Goal: Complete application form: Complete application form

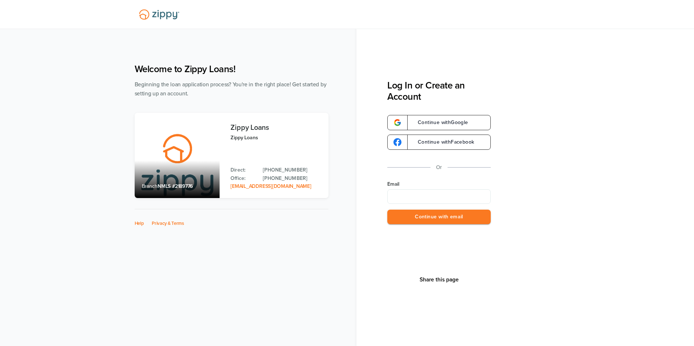
click at [421, 200] on input "Email" at bounding box center [438, 196] width 103 height 15
type input "**********"
click at [417, 217] on button "Continue with email" at bounding box center [438, 217] width 103 height 15
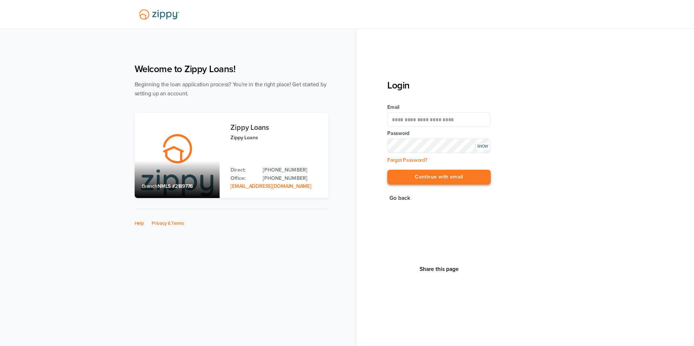
click at [415, 179] on button "Continue with email" at bounding box center [438, 177] width 103 height 15
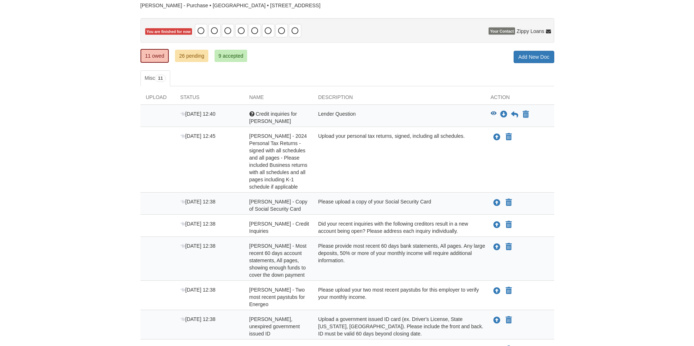
scroll to position [73, 0]
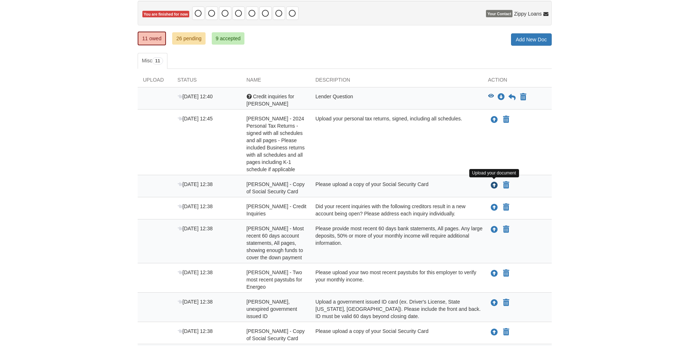
click at [494, 186] on icon "Upload Jennifer Turner - Copy of Social Security Card" at bounding box center [493, 185] width 7 height 7
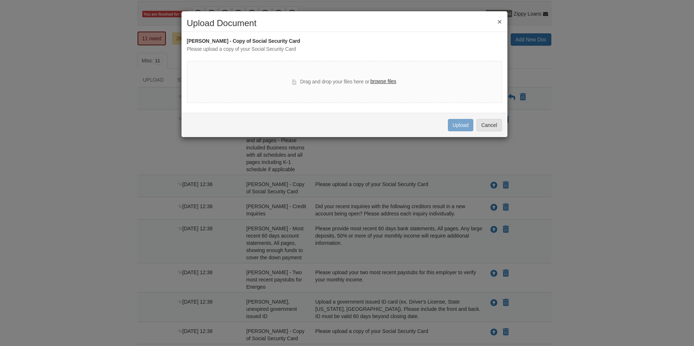
click at [384, 82] on label "browse files" at bounding box center [383, 82] width 26 height 8
click at [0, 0] on input "browse files" at bounding box center [0, 0] width 0 height 0
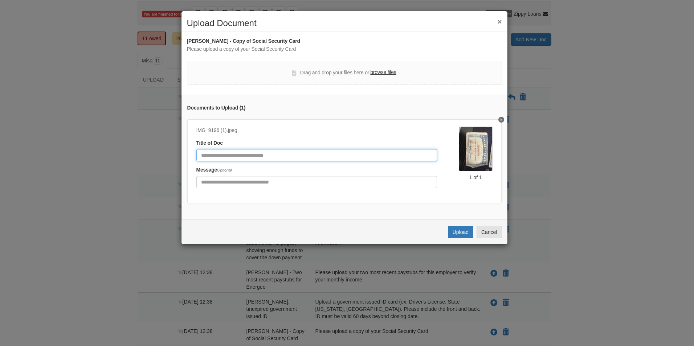
click at [355, 152] on input "Document Title" at bounding box center [316, 155] width 241 height 12
type input "**********"
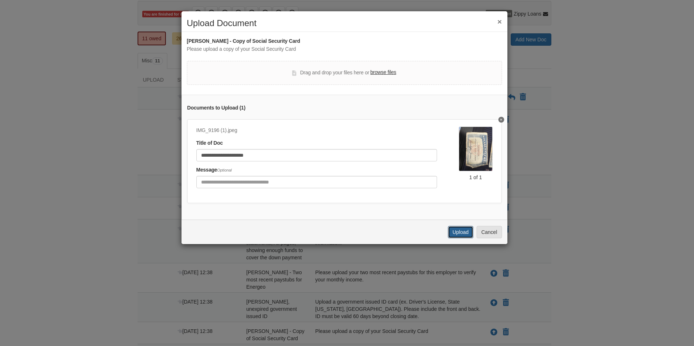
click at [463, 238] on button "Upload" at bounding box center [460, 232] width 25 height 12
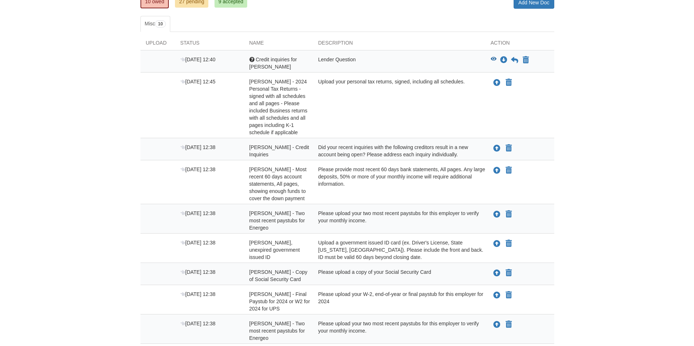
scroll to position [145, 0]
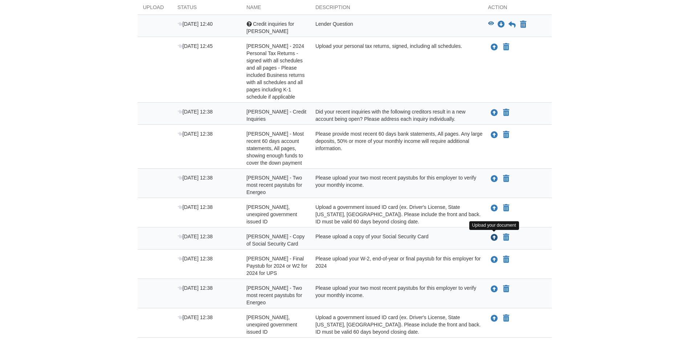
click at [497, 237] on icon "Upload Lauren Williams - Copy of Social Security Card" at bounding box center [493, 237] width 7 height 7
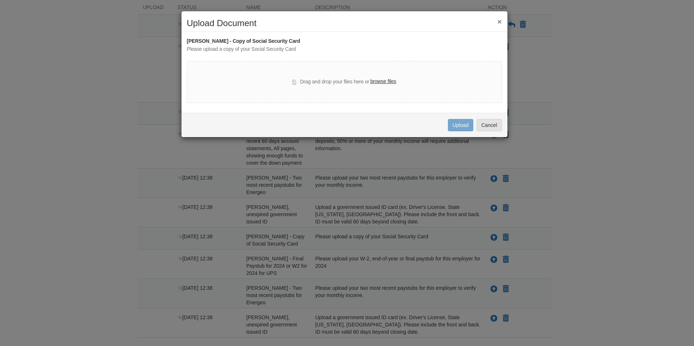
click at [388, 79] on label "browse files" at bounding box center [383, 82] width 26 height 8
click at [0, 0] on input "browse files" at bounding box center [0, 0] width 0 height 0
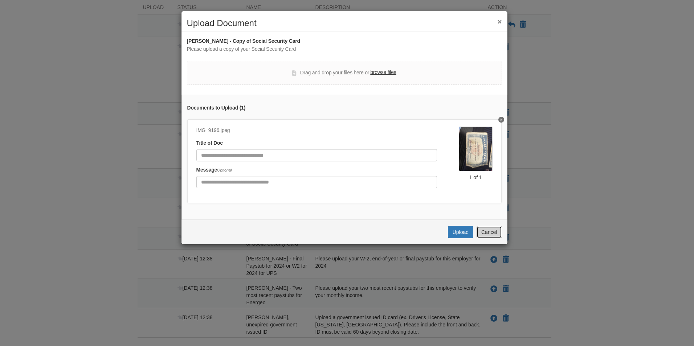
click at [491, 233] on button "Cancel" at bounding box center [489, 232] width 25 height 12
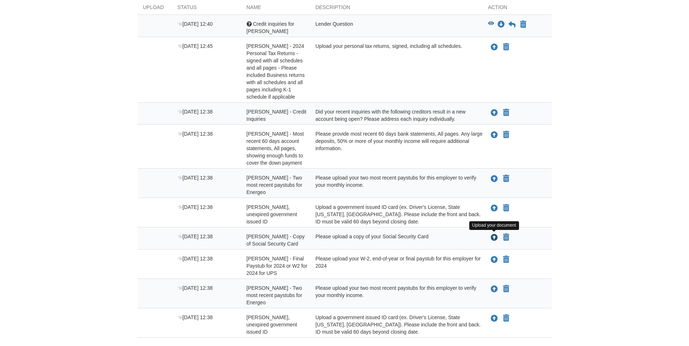
click at [495, 237] on icon "Upload Lauren Williams - Copy of Social Security Card" at bounding box center [493, 237] width 7 height 7
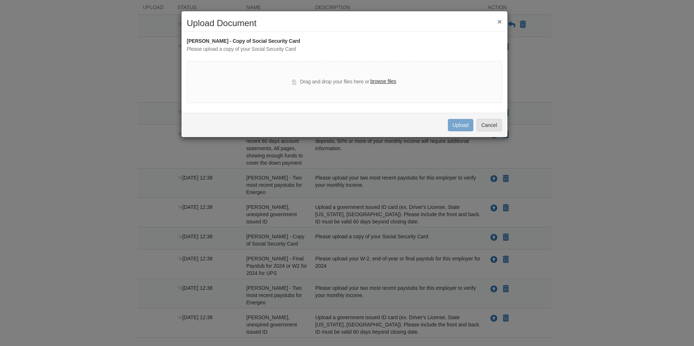
click at [383, 81] on label "browse files" at bounding box center [383, 82] width 26 height 8
click at [0, 0] on input "browse files" at bounding box center [0, 0] width 0 height 0
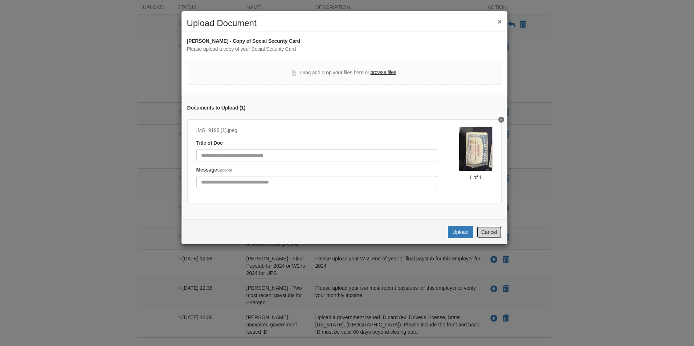
click at [485, 236] on button "Cancel" at bounding box center [489, 232] width 25 height 12
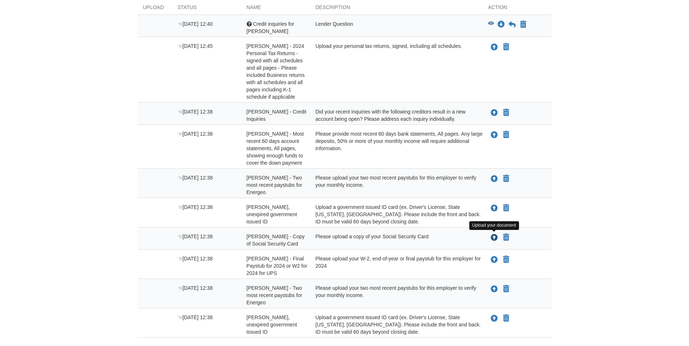
click at [494, 241] on button "Upload your document" at bounding box center [494, 237] width 9 height 9
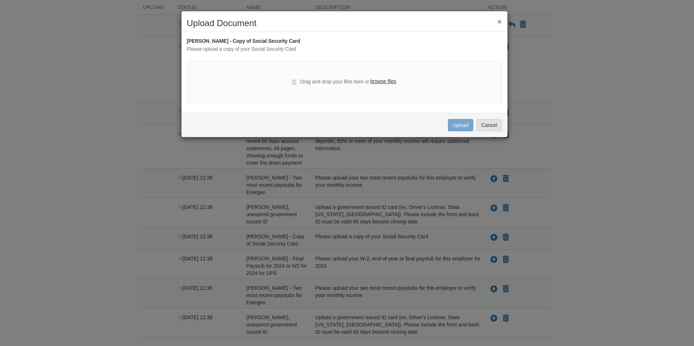
click at [388, 82] on label "browse files" at bounding box center [383, 82] width 26 height 8
click at [0, 0] on input "browse files" at bounding box center [0, 0] width 0 height 0
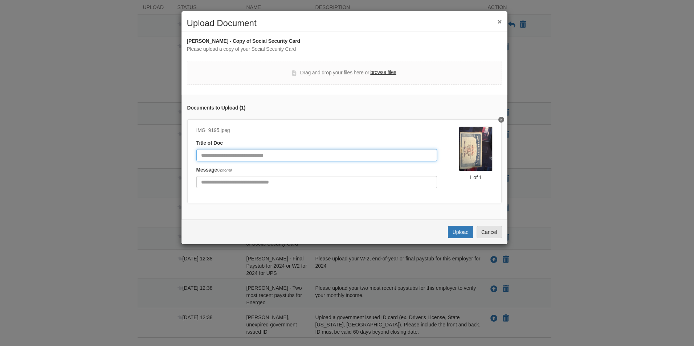
click at [286, 154] on input "Document Title" at bounding box center [316, 155] width 241 height 12
type input "**********"
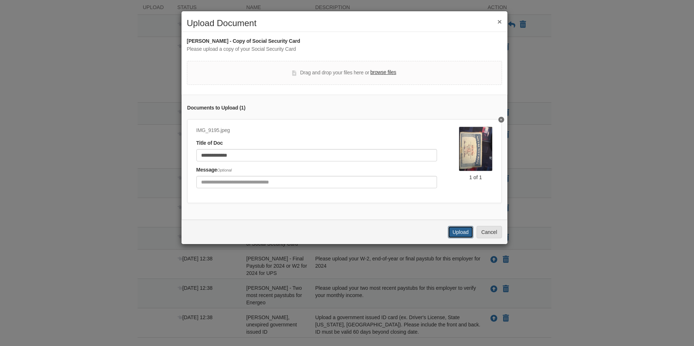
click at [459, 238] on button "Upload" at bounding box center [460, 232] width 25 height 12
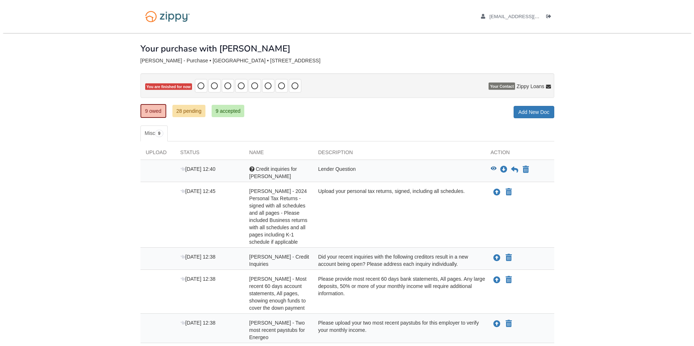
scroll to position [145, 0]
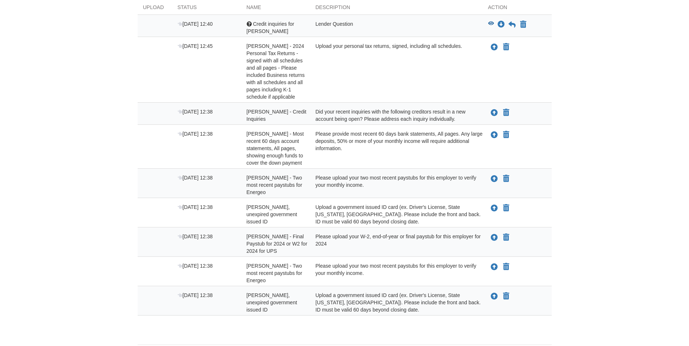
click at [428, 274] on div "Please upload your two most recent paystubs for this employer to verify your mo…" at bounding box center [396, 273] width 172 height 22
click at [492, 209] on icon "Upload Jennifer Turner - Valid, unexpired government issued ID" at bounding box center [493, 208] width 7 height 7
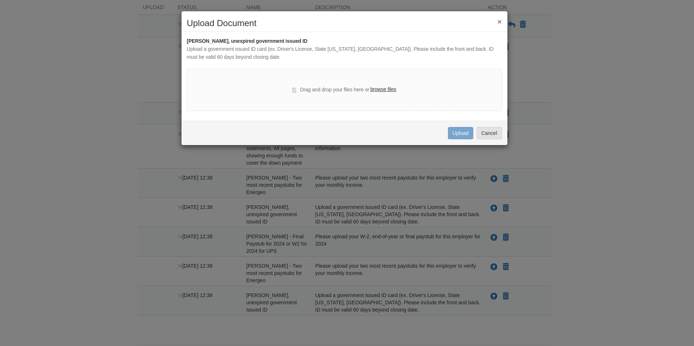
click at [376, 88] on label "browse files" at bounding box center [383, 90] width 26 height 8
click at [0, 0] on input "browse files" at bounding box center [0, 0] width 0 height 0
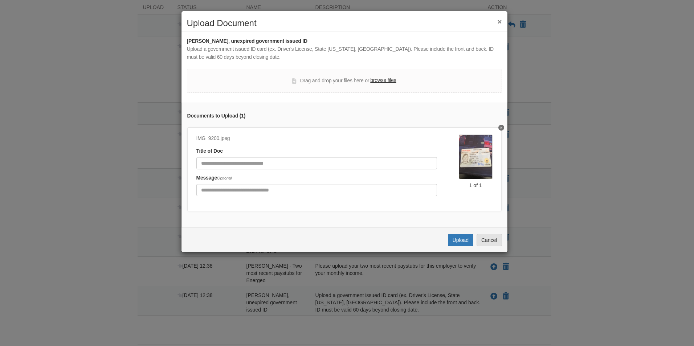
click at [500, 23] on button "×" at bounding box center [499, 22] width 4 height 8
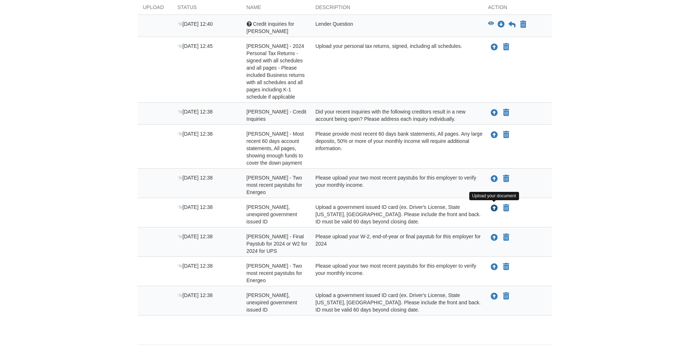
click at [494, 209] on icon "Upload Jennifer Turner - Valid, unexpired government issued ID" at bounding box center [493, 208] width 7 height 7
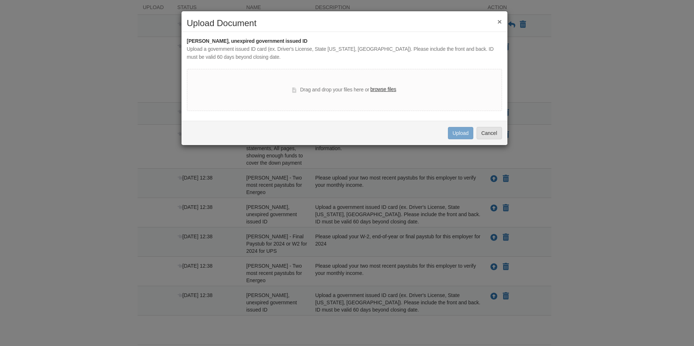
click at [384, 89] on label "browse files" at bounding box center [383, 90] width 26 height 8
click at [0, 0] on input "browse files" at bounding box center [0, 0] width 0 height 0
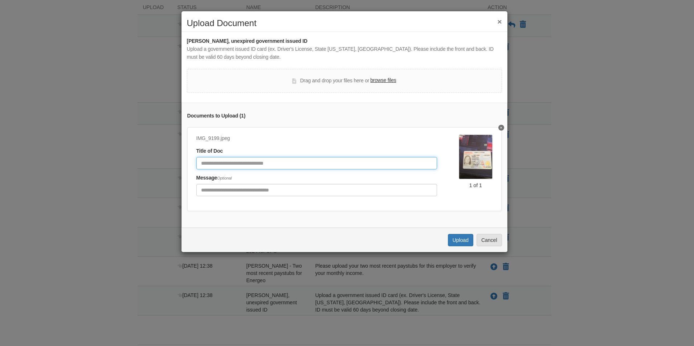
click at [306, 166] on input "Document Title" at bounding box center [316, 163] width 241 height 12
type input "**********"
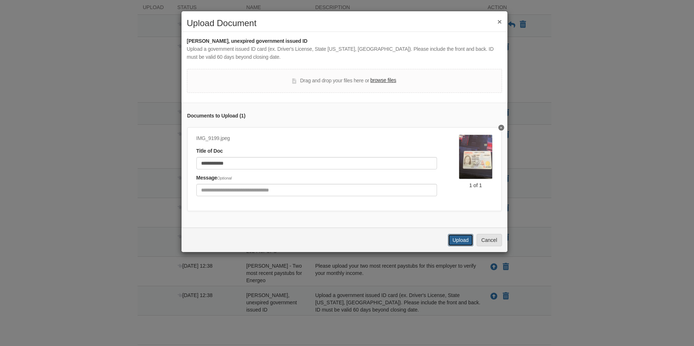
click at [462, 246] on button "Upload" at bounding box center [460, 240] width 25 height 12
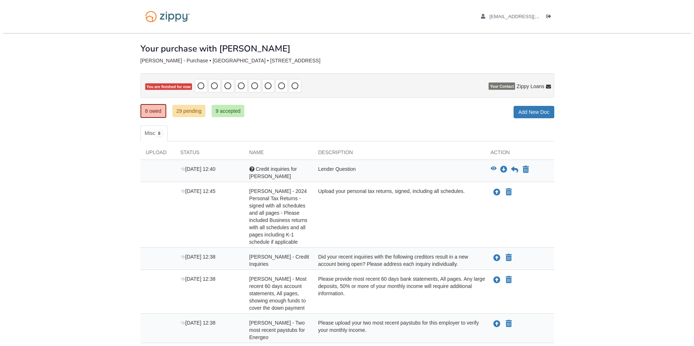
scroll to position [143, 0]
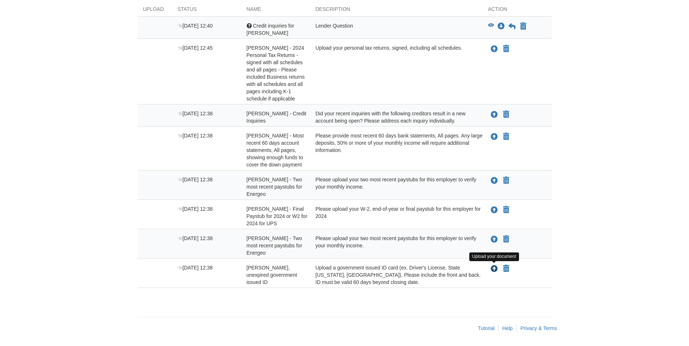
click at [494, 270] on icon "Upload Lauren Williams - Valid, unexpired government issued ID" at bounding box center [493, 269] width 7 height 7
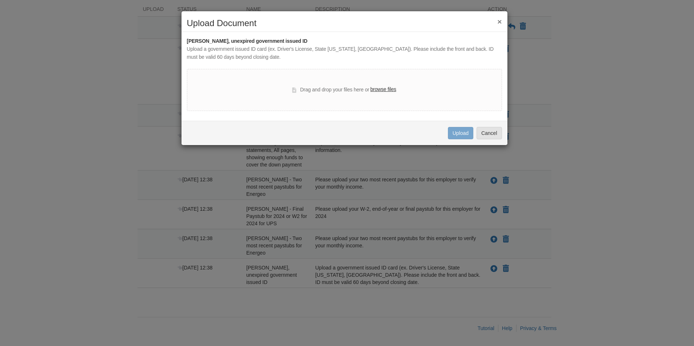
click at [379, 86] on label "browse files" at bounding box center [383, 90] width 26 height 8
click at [0, 0] on input "browse files" at bounding box center [0, 0] width 0 height 0
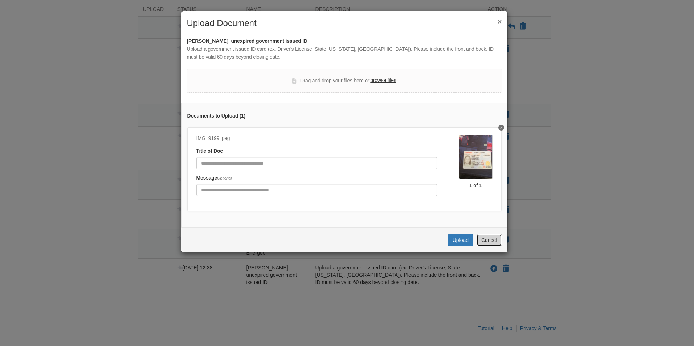
click at [487, 246] on button "Cancel" at bounding box center [489, 240] width 25 height 12
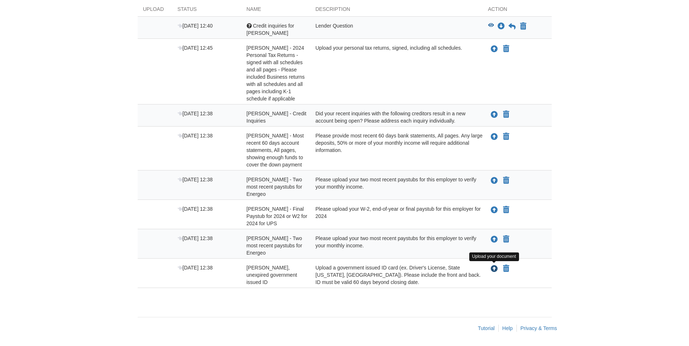
click at [494, 269] on icon "Upload Lauren Williams - Valid, unexpired government issued ID" at bounding box center [493, 269] width 7 height 7
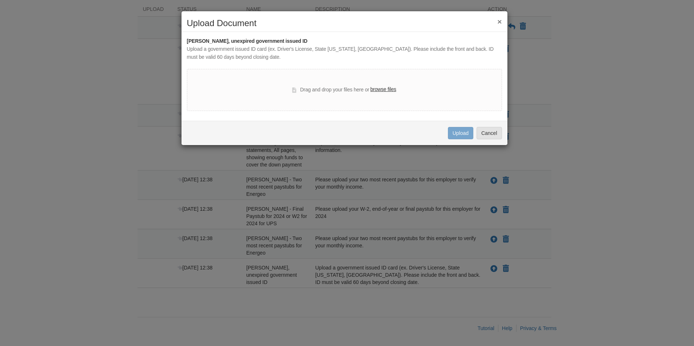
click at [383, 88] on label "browse files" at bounding box center [383, 90] width 26 height 8
click at [0, 0] on input "browse files" at bounding box center [0, 0] width 0 height 0
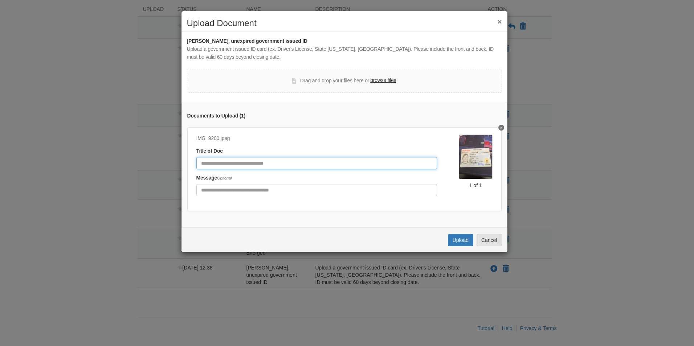
click at [303, 163] on input "Document Title" at bounding box center [316, 163] width 241 height 12
type input "**********"
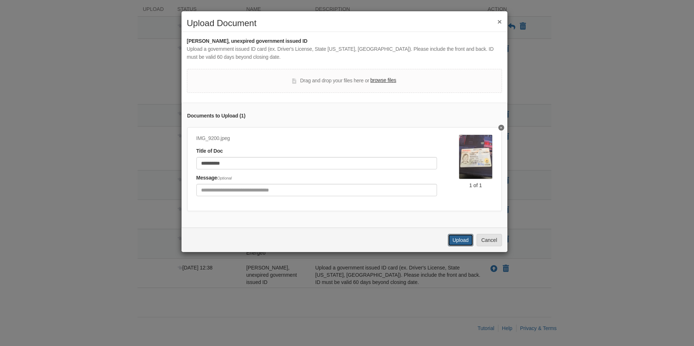
click at [470, 246] on button "Upload" at bounding box center [460, 240] width 25 height 12
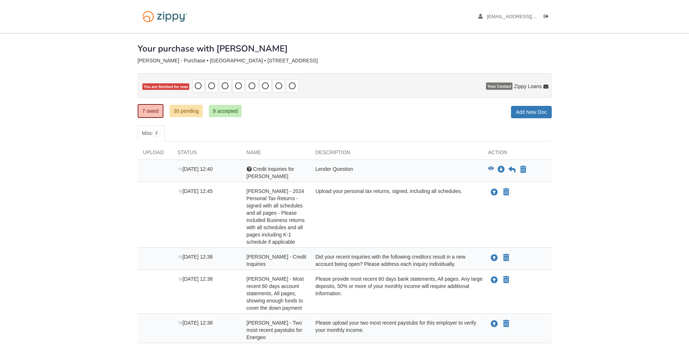
click at [379, 220] on div "Upload your personal tax returns, signed, including all schedules." at bounding box center [396, 217] width 172 height 58
click at [508, 194] on icon "Declare Jennifer Turner - 2024 Personal Tax Returns - signed with all schedules…" at bounding box center [506, 192] width 6 height 7
type input "**********"
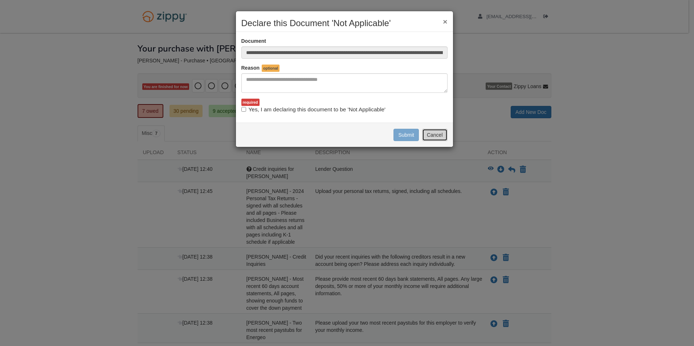
click at [438, 137] on button "Cancel" at bounding box center [434, 135] width 25 height 12
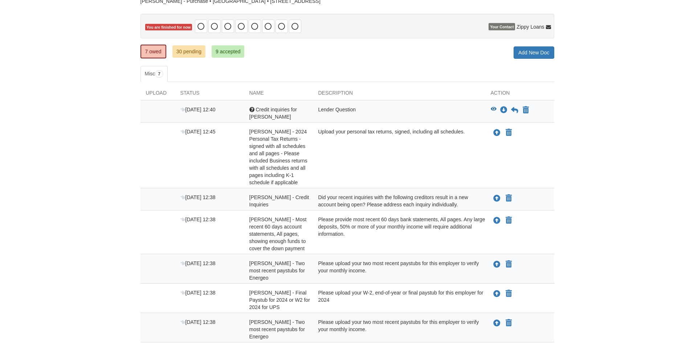
scroll to position [73, 0]
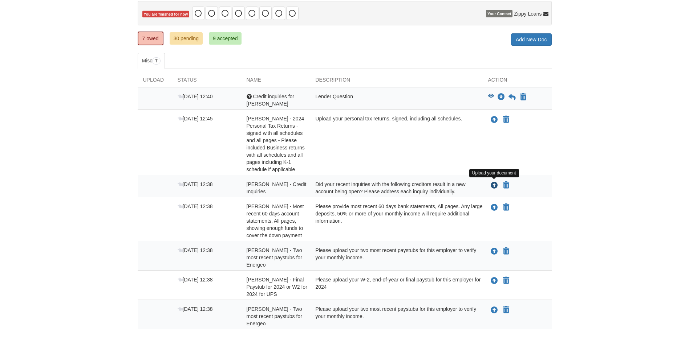
click at [491, 184] on icon "Upload Jennifer Turner - Credit Inquiries" at bounding box center [493, 185] width 7 height 7
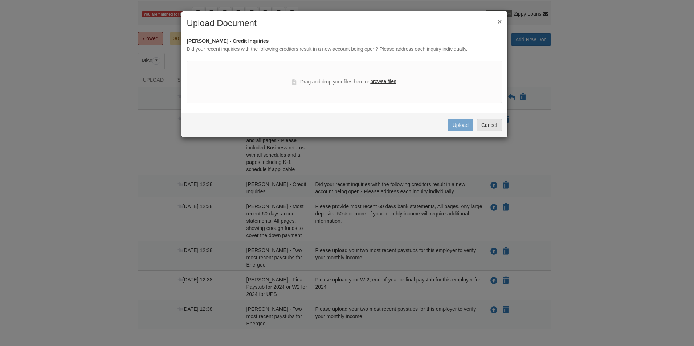
click at [497, 20] on h2 "Upload Document" at bounding box center [344, 23] width 315 height 9
click at [498, 20] on button "×" at bounding box center [499, 22] width 4 height 8
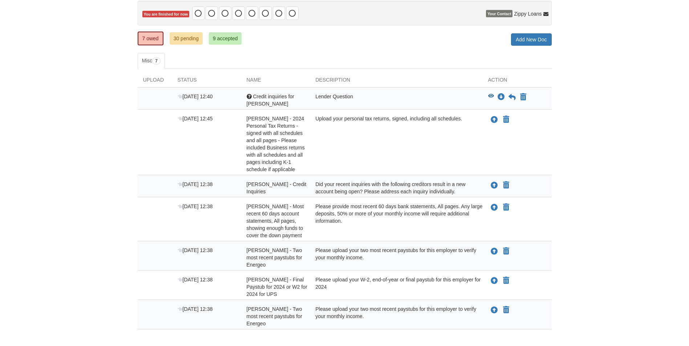
click at [440, 259] on div "Please upload your two most recent paystubs for this employer to verify your mo…" at bounding box center [396, 258] width 172 height 22
click at [414, 261] on div "Please upload your two most recent paystubs for this employer to verify your mo…" at bounding box center [396, 258] width 172 height 22
click at [494, 255] on icon "Upload Jennifer Turner - Two most recent paystubs for Energeo" at bounding box center [493, 251] width 7 height 7
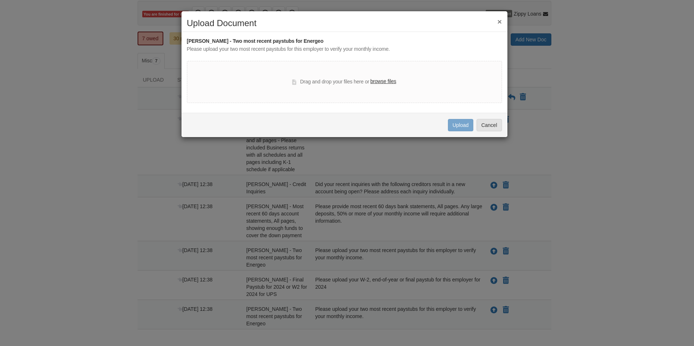
click at [381, 83] on label "browse files" at bounding box center [383, 82] width 26 height 8
click at [0, 0] on input "browse files" at bounding box center [0, 0] width 0 height 0
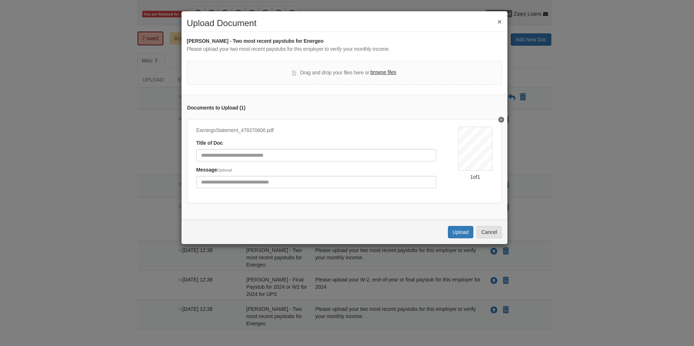
click at [501, 23] on button "×" at bounding box center [499, 22] width 4 height 8
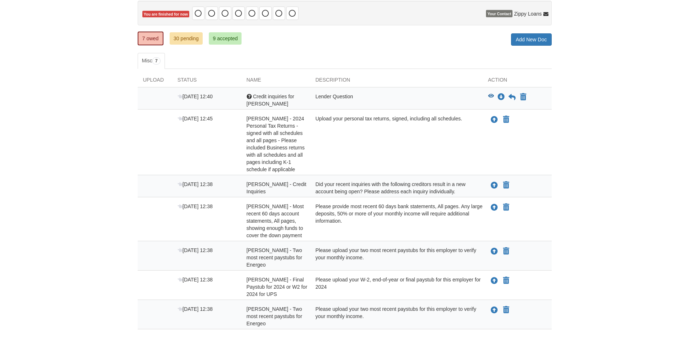
click at [608, 187] on body "nicole08181988@gmail.com Logout ×" at bounding box center [344, 157] width 689 height 461
click at [495, 252] on icon "Upload Jennifer Turner - Two most recent paystubs for Energeo" at bounding box center [493, 251] width 7 height 7
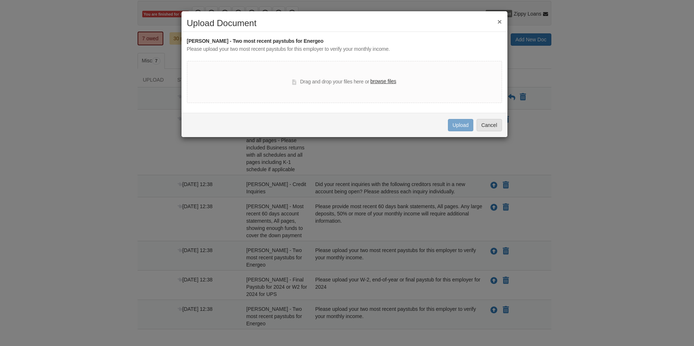
click at [389, 82] on label "browse files" at bounding box center [383, 82] width 26 height 8
click at [0, 0] on input "browse files" at bounding box center [0, 0] width 0 height 0
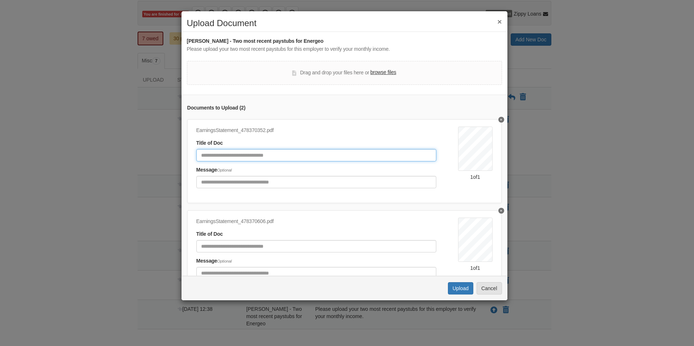
click at [336, 158] on input "Document Title" at bounding box center [316, 155] width 240 height 12
click at [607, 151] on div "× Upload Document Jennifer Turner - Two most recent paystubs for Energeo Please…" at bounding box center [347, 173] width 694 height 346
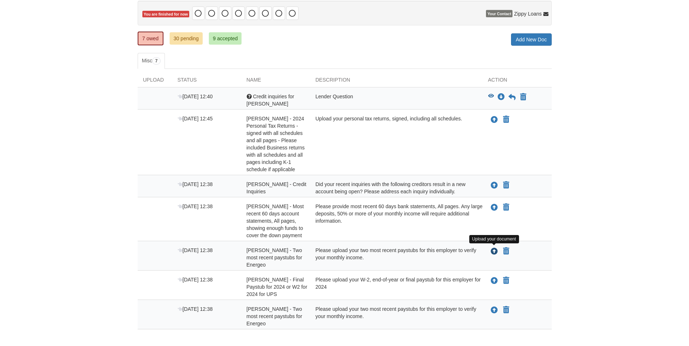
click at [496, 253] on icon "Upload Jennifer Turner - Two most recent paystubs for Energeo" at bounding box center [493, 251] width 7 height 7
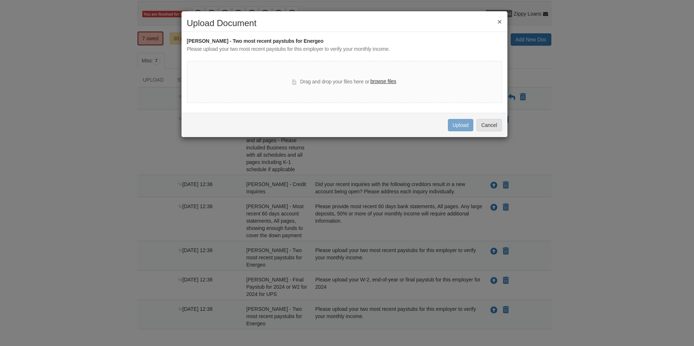
click at [384, 80] on label "browse files" at bounding box center [383, 82] width 26 height 8
click at [0, 0] on input "browse files" at bounding box center [0, 0] width 0 height 0
click at [389, 80] on label "browse files" at bounding box center [383, 82] width 26 height 8
click at [0, 0] on input "browse files" at bounding box center [0, 0] width 0 height 0
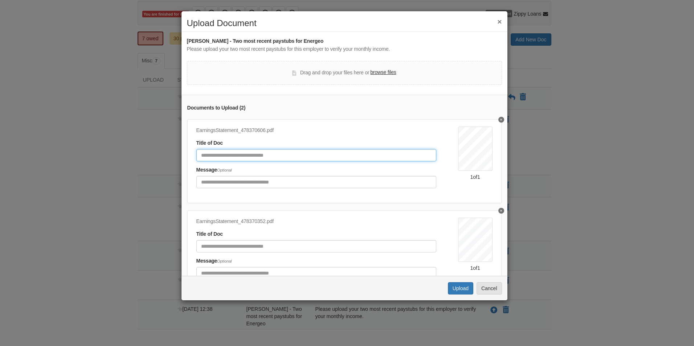
click at [327, 154] on input "Document Title" at bounding box center [316, 155] width 240 height 12
type input "**********"
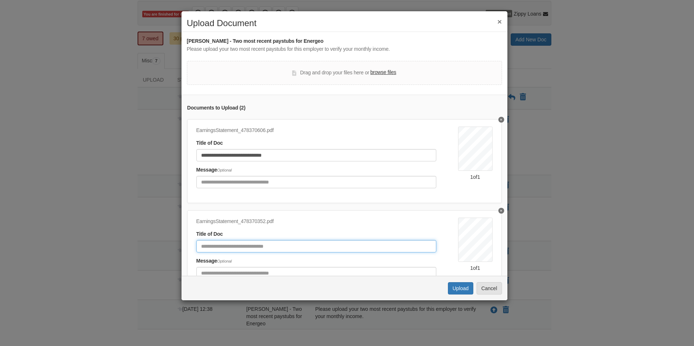
click at [313, 243] on input "Document Title" at bounding box center [316, 246] width 240 height 12
type input "**********"
click at [462, 287] on button "Upload" at bounding box center [460, 288] width 25 height 12
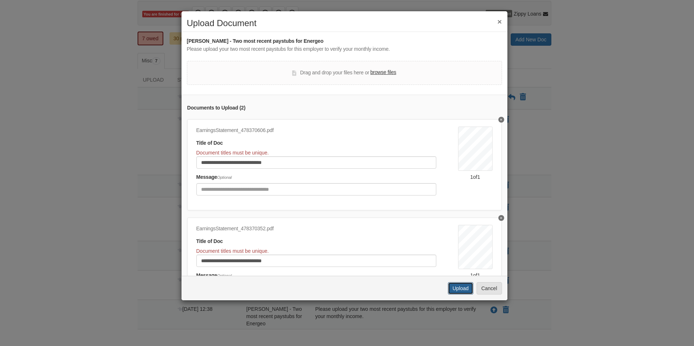
click at [460, 289] on button "Upload" at bounding box center [460, 288] width 25 height 12
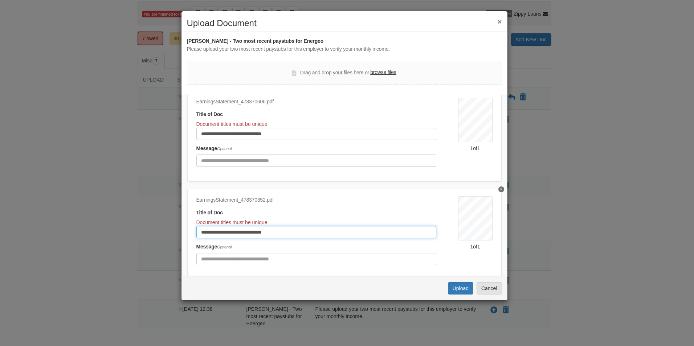
scroll to position [55, 0]
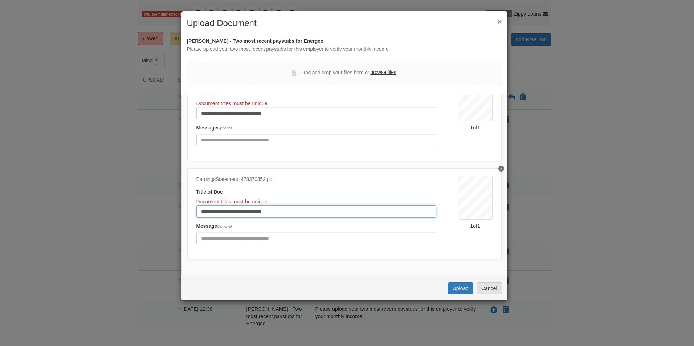
drag, startPoint x: 295, startPoint y: 261, endPoint x: 193, endPoint y: 228, distance: 107.1
click at [193, 228] on div "**********" at bounding box center [344, 213] width 314 height 91
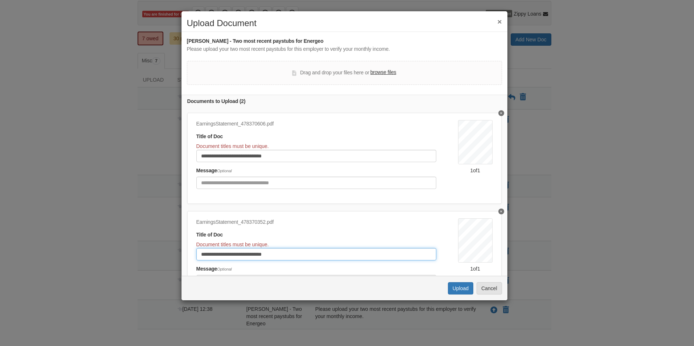
scroll to position [0, 0]
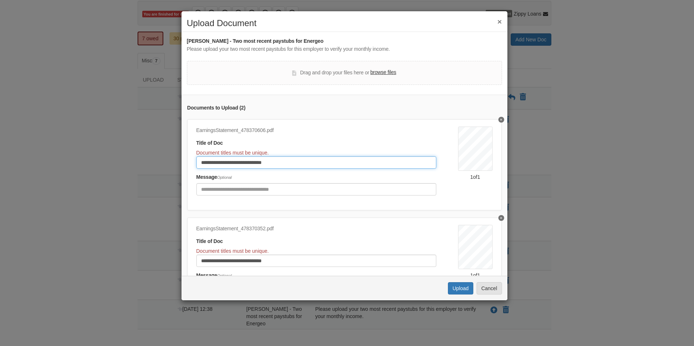
drag, startPoint x: 312, startPoint y: 163, endPoint x: -1, endPoint y: 174, distance: 313.4
click at [0, 174] on html "nicole08181988@gmail.com Logout" at bounding box center [347, 157] width 694 height 461
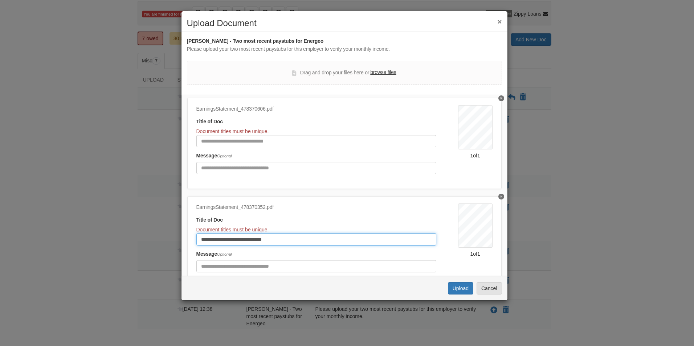
scroll to position [37, 0]
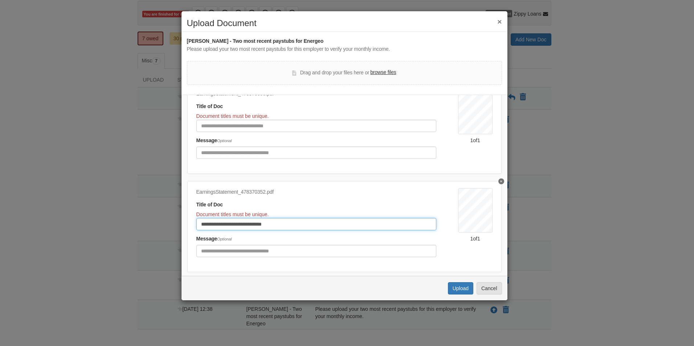
drag, startPoint x: 313, startPoint y: 262, endPoint x: 137, endPoint y: 246, distance: 176.7
click at [137, 246] on div "× Upload Document Jennifer Turner - Two most recent paystubs for Energeo Please…" at bounding box center [347, 173] width 694 height 346
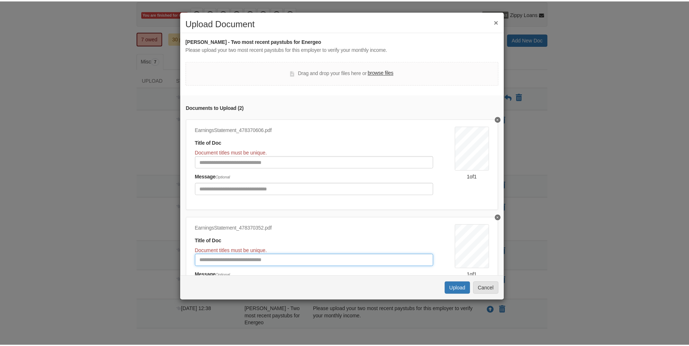
scroll to position [0, 0]
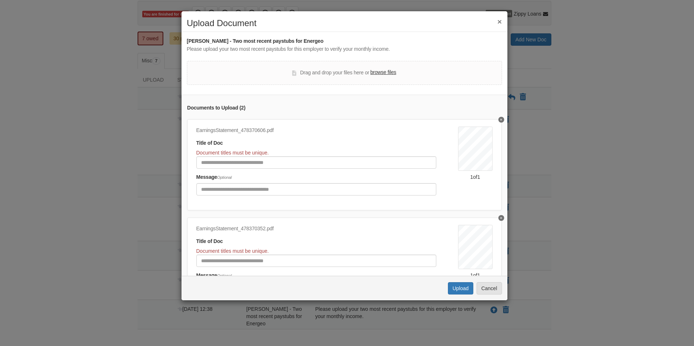
click at [499, 24] on button "×" at bounding box center [499, 22] width 4 height 8
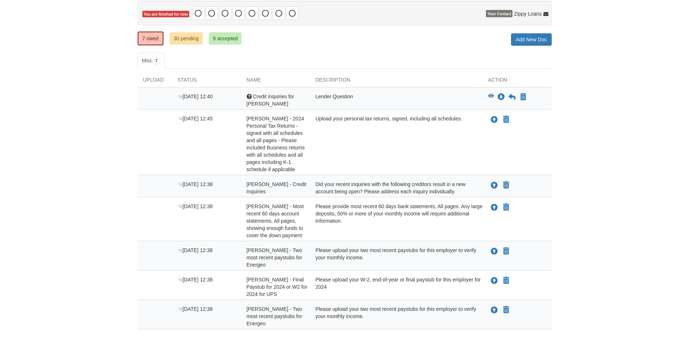
click at [333, 135] on div "Upload your personal tax returns, signed, including all schedules." at bounding box center [396, 144] width 172 height 58
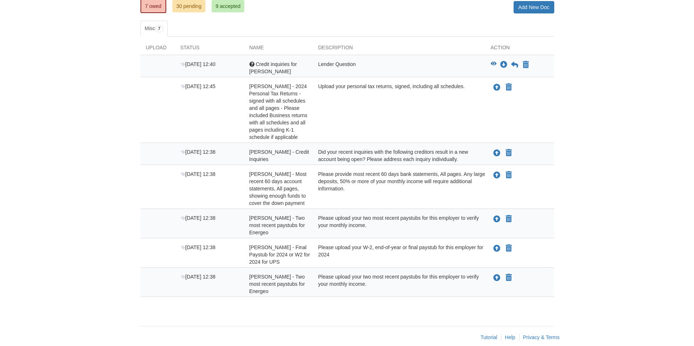
scroll to position [114, 0]
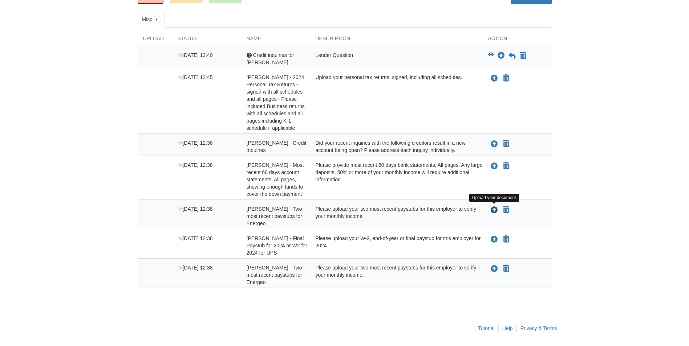
click at [495, 208] on icon "Upload Jennifer Turner - Two most recent paystubs for Energeo" at bounding box center [493, 210] width 7 height 7
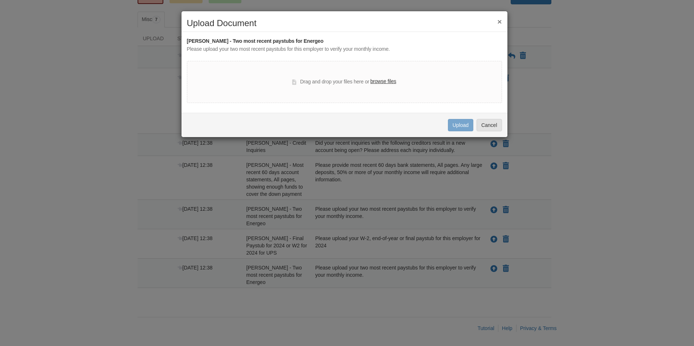
click at [384, 81] on label "browse files" at bounding box center [383, 82] width 26 height 8
click at [0, 0] on input "browse files" at bounding box center [0, 0] width 0 height 0
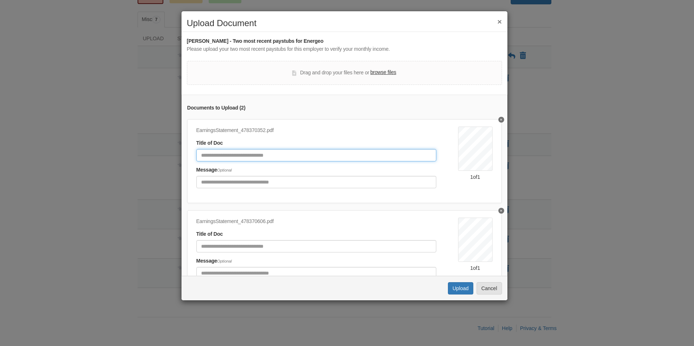
click at [314, 155] on input "Document Title" at bounding box center [316, 155] width 240 height 12
type input "**********"
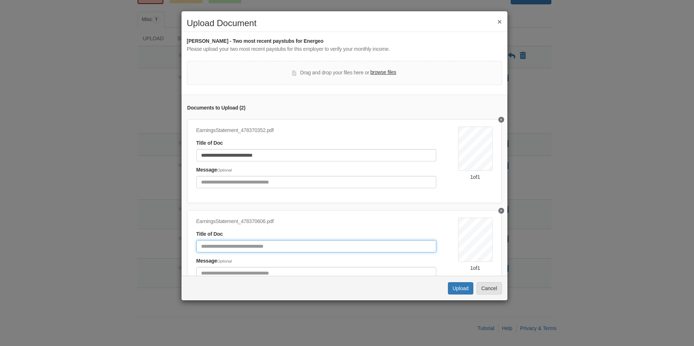
click at [275, 246] on input "Document Title" at bounding box center [316, 246] width 240 height 12
type input "**********"
click at [466, 287] on button "Upload" at bounding box center [460, 288] width 25 height 12
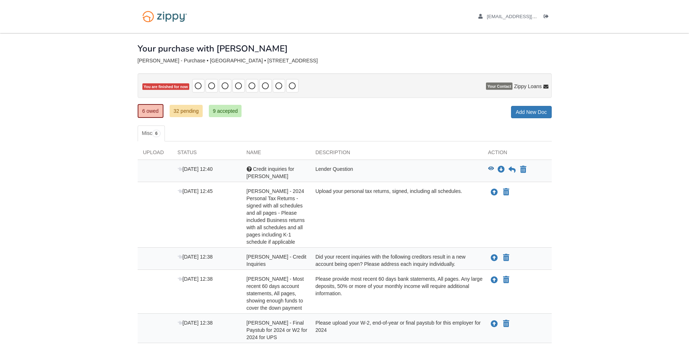
scroll to position [85, 0]
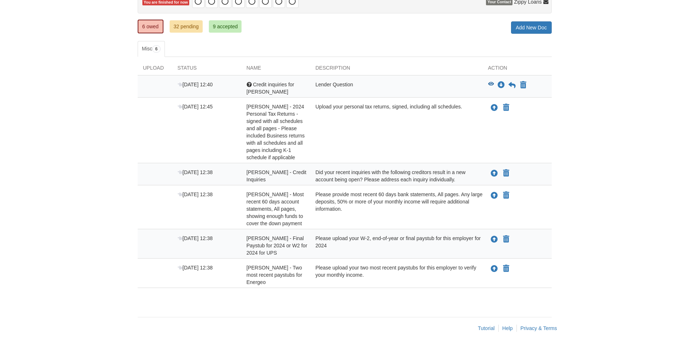
click at [400, 223] on div "Please provide most recent 60 days bank statements, All pages. Any large deposi…" at bounding box center [396, 209] width 172 height 36
click at [425, 184] on div "[DATE] 12:38 [PERSON_NAME] - Credit Inquiries Did your recent inquiries with th…" at bounding box center [345, 174] width 414 height 22
drag, startPoint x: 284, startPoint y: 170, endPoint x: 222, endPoint y: 166, distance: 61.4
click at [222, 166] on div "[DATE] 12:38 [PERSON_NAME] - Credit Inquiries Did your recent inquiries with th…" at bounding box center [345, 174] width 414 height 22
click at [449, 131] on div "Upload your personal tax returns, signed, including all schedules." at bounding box center [396, 132] width 172 height 58
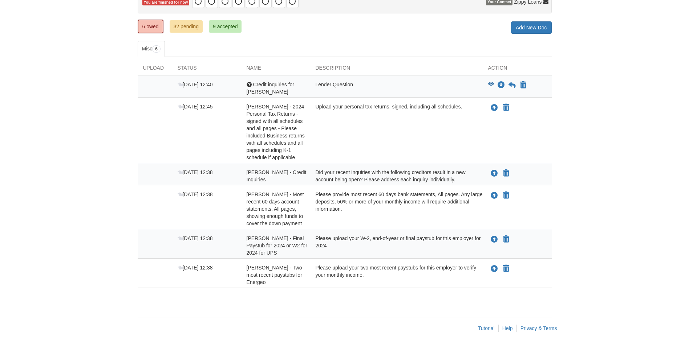
drag, startPoint x: 449, startPoint y: 131, endPoint x: 363, endPoint y: 122, distance: 86.5
click at [364, 122] on div "Upload your personal tax returns, signed, including all schedules." at bounding box center [396, 132] width 172 height 58
click at [365, 220] on div "Please provide most recent 60 days bank statements, All pages. Any large deposi…" at bounding box center [396, 209] width 172 height 36
click at [366, 220] on div "Please provide most recent 60 days bank statements, All pages. Any large deposi…" at bounding box center [396, 209] width 172 height 36
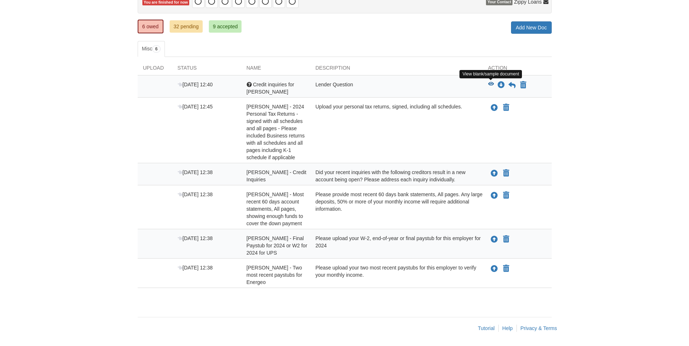
click at [491, 85] on icon "View Credit inquiries for Jennifer" at bounding box center [491, 84] width 6 height 5
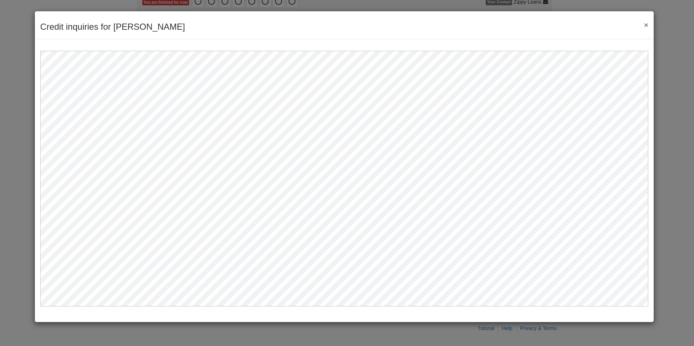
click at [646, 27] on button "×" at bounding box center [644, 25] width 8 height 8
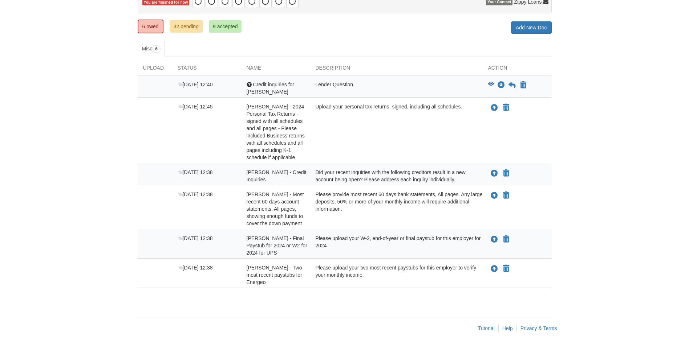
click at [420, 136] on div "Upload your personal tax returns, signed, including all schedules." at bounding box center [396, 132] width 172 height 58
click at [433, 285] on div "Please upload your two most recent paystubs for this employer to verify your mo…" at bounding box center [396, 275] width 172 height 22
click at [433, 250] on div "Please upload your W-2, end-of-year or final paystub for this employer for 2024" at bounding box center [396, 246] width 172 height 22
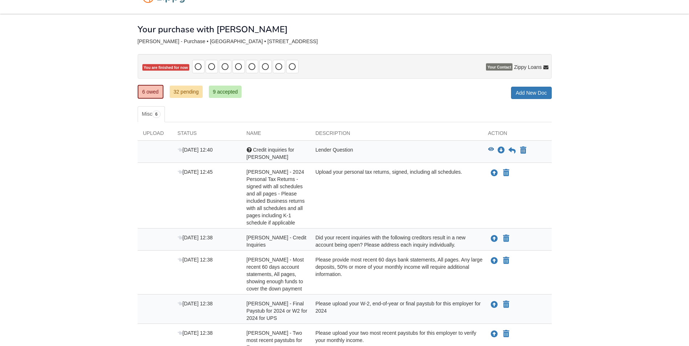
scroll to position [36, 0]
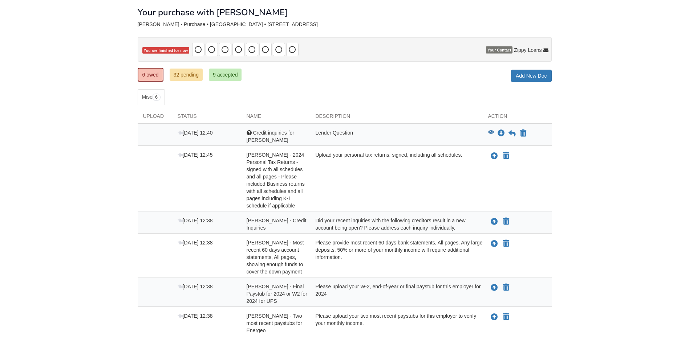
click at [428, 262] on div "Please provide most recent 60 days bank statements, All pages. Any large deposi…" at bounding box center [396, 257] width 172 height 36
drag, startPoint x: 431, startPoint y: 249, endPoint x: 380, endPoint y: 248, distance: 50.8
click at [380, 248] on div "Please provide most recent 60 days bank statements, All pages. Any large deposi…" at bounding box center [396, 257] width 172 height 36
drag, startPoint x: 380, startPoint y: 248, endPoint x: 370, endPoint y: 265, distance: 19.2
click at [370, 265] on div "Please provide most recent 60 days bank statements, All pages. Any large deposi…" at bounding box center [396, 257] width 172 height 36
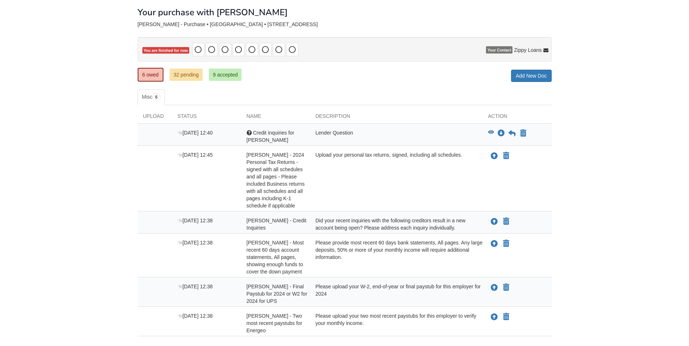
click at [364, 170] on div "Upload your personal tax returns, signed, including all schedules." at bounding box center [396, 180] width 172 height 58
click at [510, 133] on icon at bounding box center [511, 133] width 7 height 7
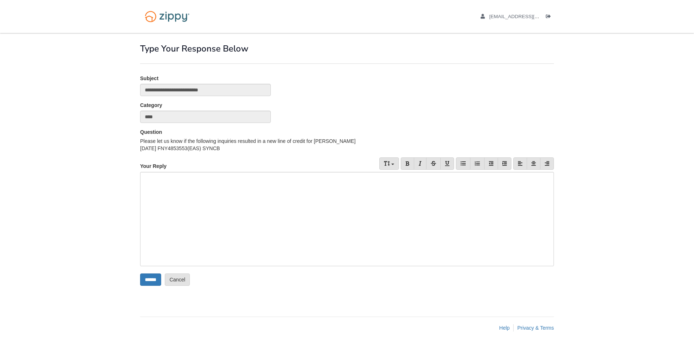
click at [309, 191] on div at bounding box center [347, 219] width 414 height 94
click at [158, 279] on input "******" at bounding box center [150, 280] width 21 height 12
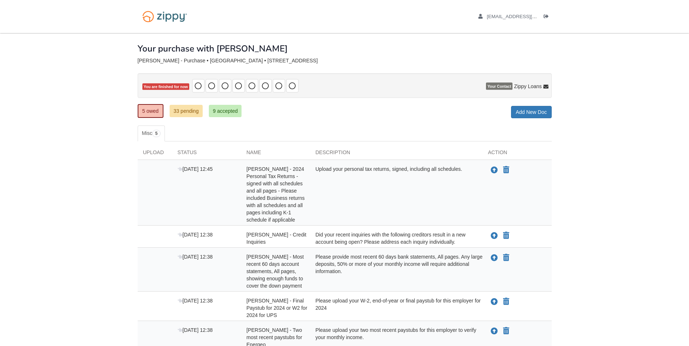
click at [220, 200] on div "[DATE] 12:45" at bounding box center [206, 195] width 69 height 58
click at [218, 204] on div "[DATE] 12:45" at bounding box center [206, 195] width 69 height 58
click at [397, 202] on div "Upload your personal tax returns, signed, including all schedules." at bounding box center [396, 195] width 172 height 58
drag, startPoint x: 397, startPoint y: 202, endPoint x: 379, endPoint y: 203, distance: 18.5
click at [379, 203] on div "Upload your personal tax returns, signed, including all schedules." at bounding box center [396, 195] width 172 height 58
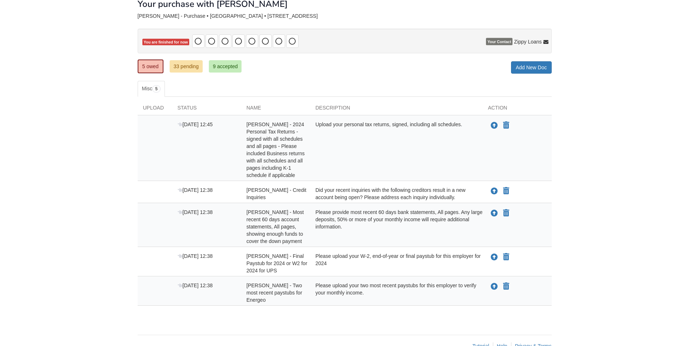
scroll to position [62, 0]
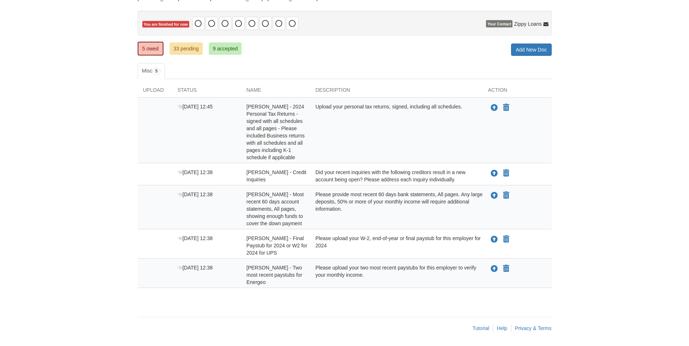
click at [378, 281] on div "Please upload your two most recent paystubs for this employer to verify your mo…" at bounding box center [396, 275] width 172 height 22
click at [389, 302] on div "× × × Pending Add Document Notice document will be included in the email sent t…" at bounding box center [345, 140] width 414 height 339
click at [391, 220] on div "Please provide most recent 60 days bank statements, All pages. Any large deposi…" at bounding box center [396, 209] width 172 height 36
click at [336, 140] on div "Upload your personal tax returns, signed, including all schedules." at bounding box center [396, 132] width 172 height 58
click at [339, 140] on div "Upload your personal tax returns, signed, including all schedules." at bounding box center [396, 132] width 172 height 58
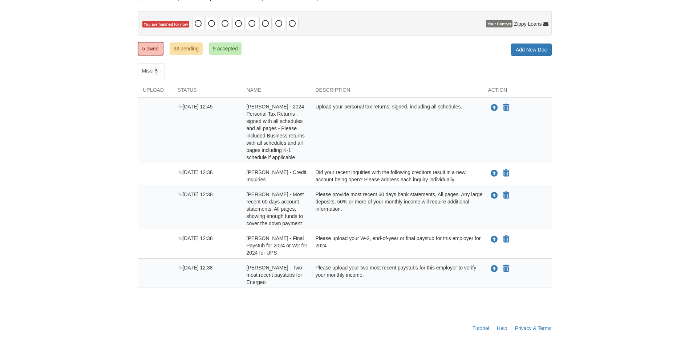
drag, startPoint x: 339, startPoint y: 140, endPoint x: 335, endPoint y: 156, distance: 16.0
click at [335, 156] on div "Upload your personal tax returns, signed, including all schedules." at bounding box center [396, 132] width 172 height 58
click at [346, 150] on div "Upload your personal tax returns, signed, including all schedules." at bounding box center [396, 132] width 172 height 58
click at [494, 177] on icon "Upload Jennifer Turner - Credit Inquiries" at bounding box center [493, 173] width 7 height 7
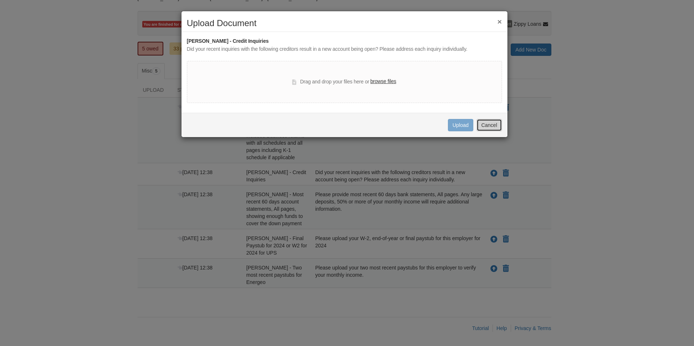
click at [482, 130] on button "Cancel" at bounding box center [489, 125] width 25 height 12
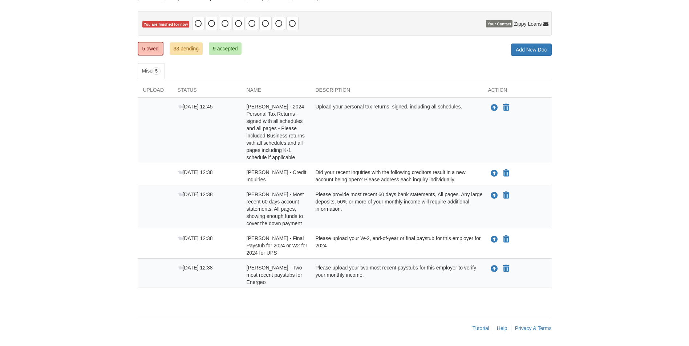
click at [407, 210] on div "Please provide most recent 60 days bank statements, All pages. Any large deposi…" at bounding box center [396, 209] width 172 height 36
click at [391, 248] on div "Please upload your W-2, end-of-year or final paystub for this employer for 2024" at bounding box center [396, 246] width 172 height 22
click at [403, 140] on div "Upload your personal tax returns, signed, including all schedules." at bounding box center [396, 132] width 172 height 58
click at [506, 107] on icon "Declare Jennifer Turner - 2024 Personal Tax Returns - signed with all schedules…" at bounding box center [506, 107] width 6 height 7
type input "**********"
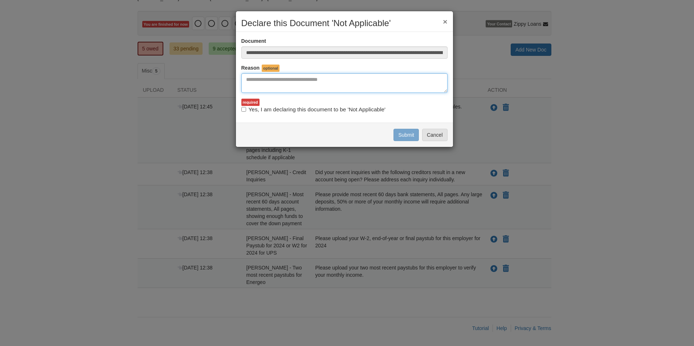
click at [363, 80] on textarea "Reasons Why" at bounding box center [344, 83] width 206 height 20
type textarea "**********"
click at [408, 137] on button "Submit" at bounding box center [405, 135] width 25 height 12
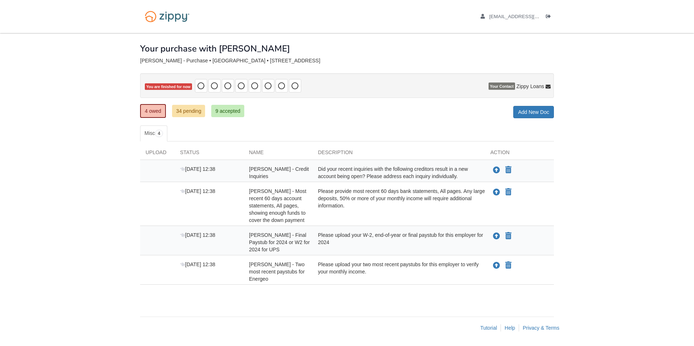
click at [422, 217] on div "Please provide most recent 60 days bank statements, All pages. Any large deposi…" at bounding box center [399, 206] width 172 height 36
click at [496, 265] on icon "Upload Lauren Williams - Two most recent paystubs for Energeo" at bounding box center [496, 265] width 7 height 7
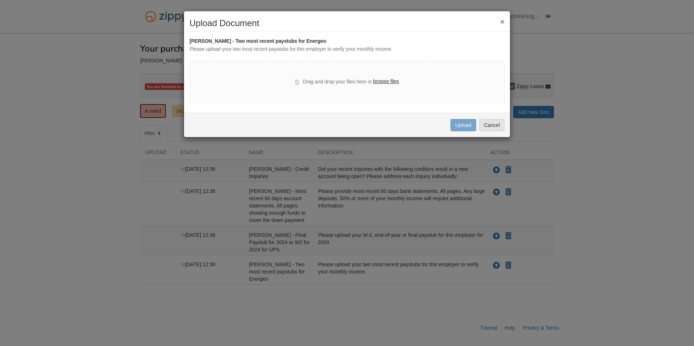
click at [381, 80] on label "browse files" at bounding box center [386, 82] width 26 height 8
click at [0, 0] on input "browse files" at bounding box center [0, 0] width 0 height 0
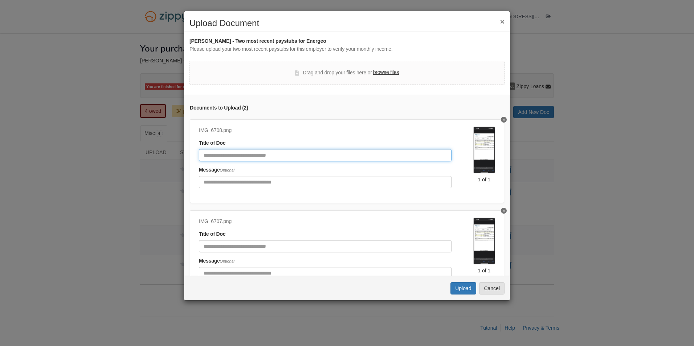
click at [310, 157] on input "Document Title" at bounding box center [325, 155] width 253 height 12
type input "**********"
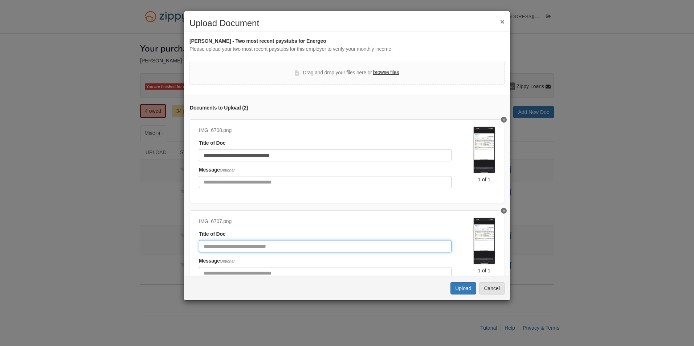
click at [267, 247] on input "Document Title" at bounding box center [325, 246] width 253 height 12
type input "**********"
click at [465, 290] on button "Upload" at bounding box center [462, 288] width 25 height 12
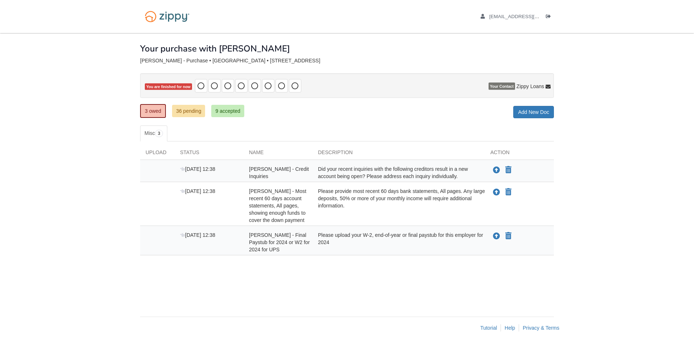
click at [400, 296] on div "× × × Pending Add Document Notice document will be included in the email sent t…" at bounding box center [347, 171] width 414 height 277
click at [495, 171] on icon "Upload Jennifer Turner - Credit Inquiries" at bounding box center [496, 170] width 7 height 7
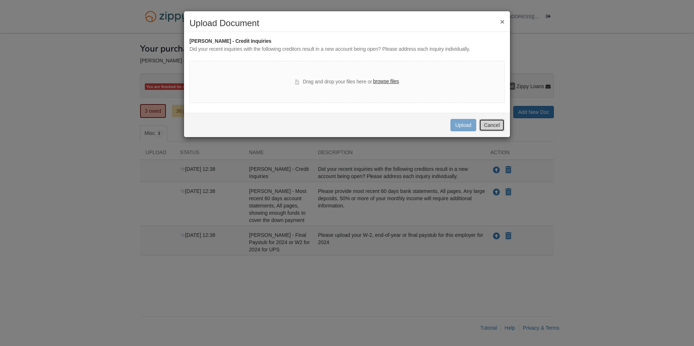
click at [488, 126] on button "Cancel" at bounding box center [491, 125] width 25 height 12
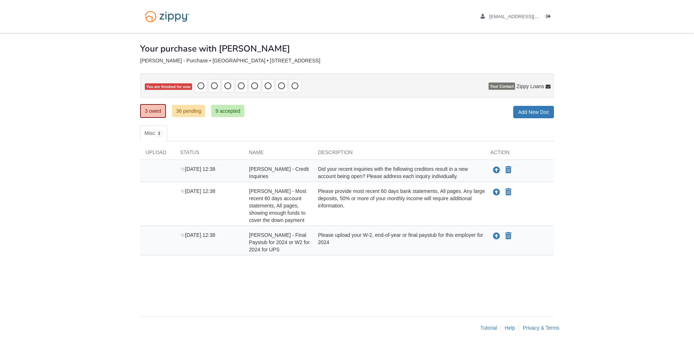
click at [401, 58] on div "[PERSON_NAME] - Purchase • [GEOGRAPHIC_DATA] • [STREET_ADDRESS]" at bounding box center [347, 61] width 414 height 6
click at [394, 296] on div "× × × Pending Add Document Notice document will be included in the email sent t…" at bounding box center [347, 171] width 414 height 277
click at [401, 214] on div "Please provide most recent 60 days bank statements, All pages. Any large deposi…" at bounding box center [399, 206] width 172 height 36
click at [400, 213] on div "Please provide most recent 60 days bank statements, All pages. Any large deposi…" at bounding box center [399, 206] width 172 height 36
drag, startPoint x: 417, startPoint y: 173, endPoint x: 317, endPoint y: 165, distance: 100.9
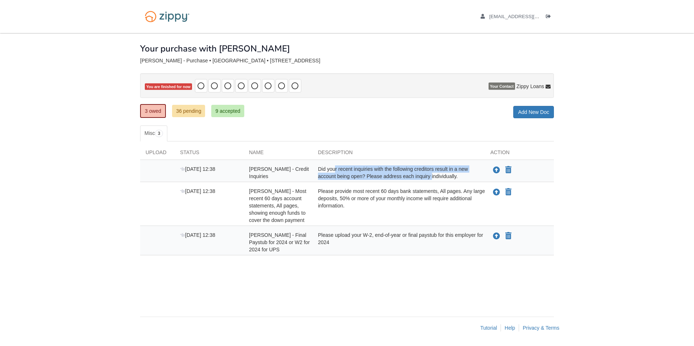
click at [317, 166] on div "Did your recent inquiries with the following creditors result in a new account …" at bounding box center [399, 173] width 172 height 15
drag, startPoint x: 317, startPoint y: 165, endPoint x: 312, endPoint y: 170, distance: 6.2
click at [312, 170] on div "[PERSON_NAME] - Credit Inquiries" at bounding box center [278, 173] width 69 height 15
click at [391, 181] on div "Oct 13 12:38 Jennifer Turner - Credit Inquiries Did your recent inquiries with …" at bounding box center [347, 171] width 414 height 22
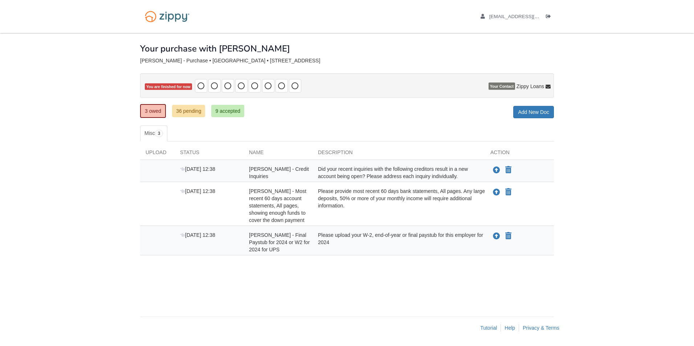
click at [399, 131] on ul "Misc 3" at bounding box center [347, 134] width 414 height 16
click at [399, 112] on div "3 owed 36 pending 9 accepted My Estimated Payment × My Estimated Payment Add Ne…" at bounding box center [347, 111] width 414 height 13
drag, startPoint x: 248, startPoint y: 61, endPoint x: 222, endPoint y: 62, distance: 26.2
click at [222, 62] on div "[PERSON_NAME] - Purchase • [GEOGRAPHIC_DATA] • [STREET_ADDRESS]" at bounding box center [347, 61] width 414 height 6
click at [339, 52] on div "Your purchase with [PERSON_NAME]" at bounding box center [347, 43] width 414 height 20
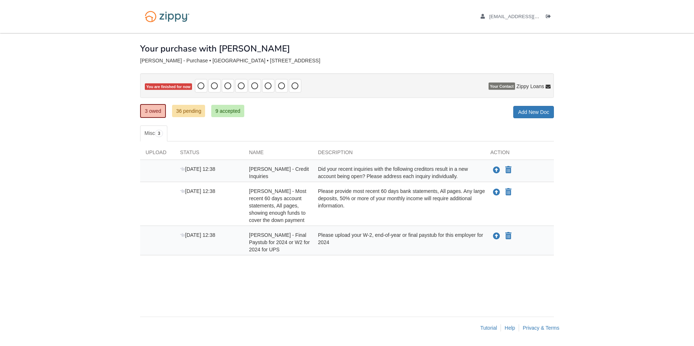
click at [361, 287] on div "× × × Pending Add Document Notice document will be included in the email sent t…" at bounding box center [347, 171] width 414 height 277
click at [393, 292] on div "× × × Pending Add Document Notice document will be included in the email sent t…" at bounding box center [347, 171] width 414 height 277
click at [477, 174] on div "Did your recent inquiries with the following creditors result in a new account …" at bounding box center [399, 173] width 172 height 15
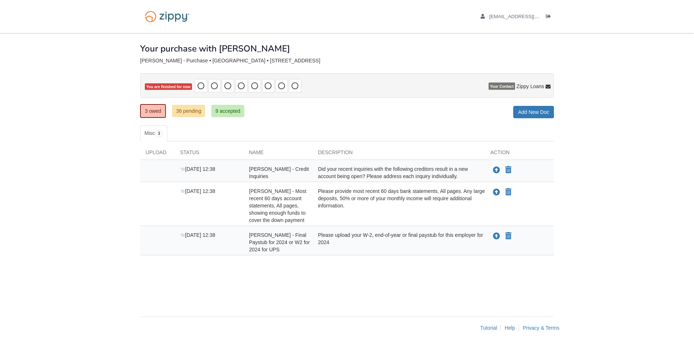
click at [474, 172] on div "Did your recent inquiries with the following creditors result in a new account …" at bounding box center [399, 173] width 172 height 15
click at [472, 174] on div "Did your recent inquiries with the following creditors result in a new account …" at bounding box center [399, 173] width 172 height 15
click at [456, 209] on div "Please provide most recent 60 days bank statements, All pages. Any large deposi…" at bounding box center [399, 206] width 172 height 36
click at [277, 180] on div "Oct 13 12:38 Jennifer Turner - Credit Inquiries Did your recent inquiries with …" at bounding box center [347, 171] width 414 height 22
click at [493, 182] on div "Oct 13 12:38 Jennifer Turner - Most recent 60 days account statements, All page…" at bounding box center [347, 204] width 414 height 44
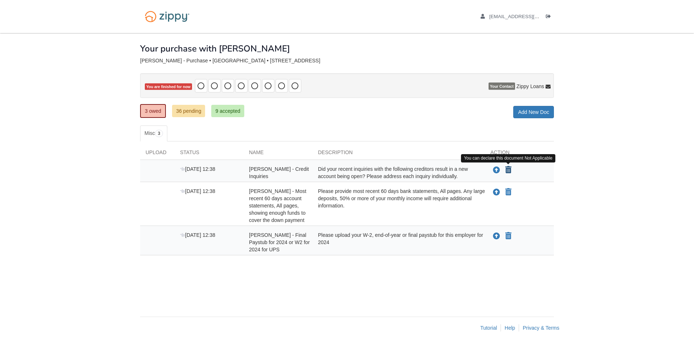
click at [509, 171] on icon "Declare Jennifer Turner - Credit Inquiries not applicable" at bounding box center [508, 170] width 6 height 7
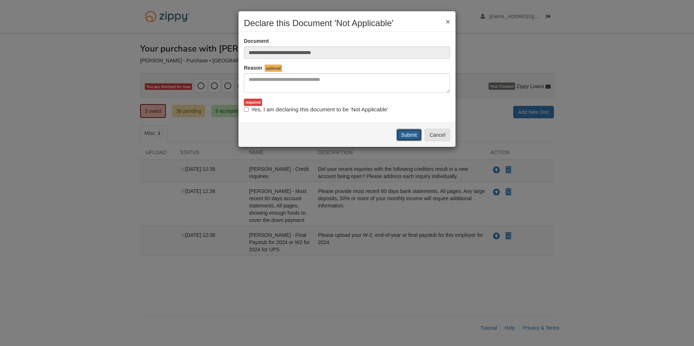
click at [409, 135] on button "Submit" at bounding box center [408, 135] width 25 height 12
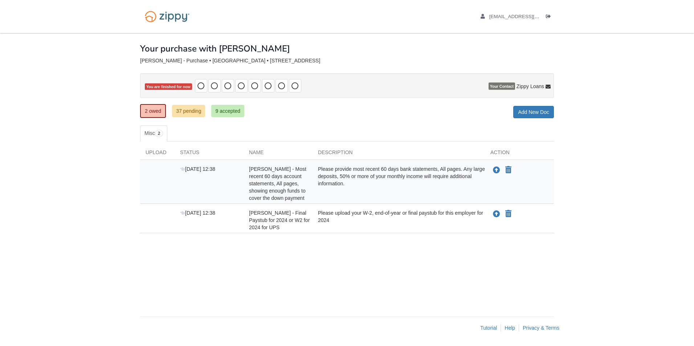
click at [402, 195] on div "Please provide most recent 60 days bank statements, All pages. Any large deposi…" at bounding box center [399, 184] width 172 height 36
click at [349, 281] on div "× × × Pending Add Document Notice document will be included in the email sent t…" at bounding box center [347, 171] width 414 height 277
click at [349, 280] on div "× × × Pending Add Document Notice document will be included in the email sent t…" at bounding box center [347, 171] width 414 height 277
drag, startPoint x: 354, startPoint y: 278, endPoint x: 330, endPoint y: 259, distance: 30.0
click at [330, 259] on div "× × × Pending Add Document Notice document will be included in the email sent t…" at bounding box center [347, 171] width 414 height 277
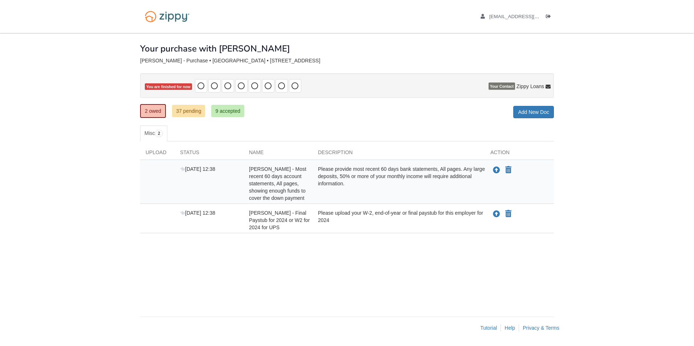
click at [330, 259] on div "× × × Pending Add Document Notice document will be included in the email sent t…" at bounding box center [347, 171] width 414 height 277
drag, startPoint x: 348, startPoint y: 194, endPoint x: 379, endPoint y: 192, distance: 30.9
click at [379, 192] on div "Please provide most recent 60 days bank statements, All pages. Any large deposi…" at bounding box center [399, 184] width 172 height 36
click at [378, 192] on div "Please provide most recent 60 days bank statements, All pages. Any large deposi…" at bounding box center [399, 184] width 172 height 36
drag, startPoint x: 129, startPoint y: 123, endPoint x: 425, endPoint y: 275, distance: 333.6
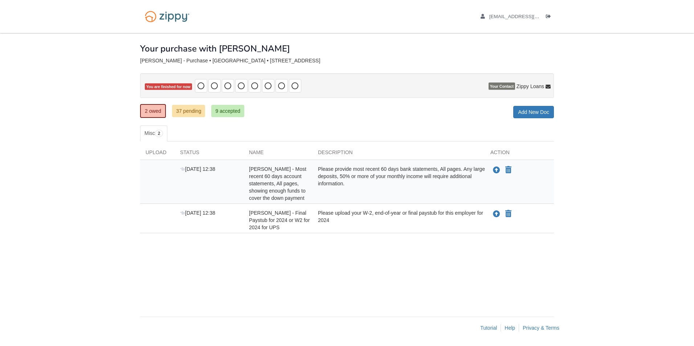
click at [425, 275] on body "[EMAIL_ADDRESS][DOMAIN_NAME] Logout ×" at bounding box center [347, 173] width 694 height 346
click at [425, 275] on div "× × × Pending Add Document Notice document will be included in the email sent t…" at bounding box center [347, 171] width 414 height 277
click at [300, 115] on div "2 owed 37 pending 9 accepted My Estimated Payment × My Estimated Payment Add Ne…" at bounding box center [347, 111] width 414 height 13
click at [379, 192] on div "Please provide most recent 60 days bank statements, All pages. Any large deposi…" at bounding box center [399, 184] width 172 height 36
drag, startPoint x: 356, startPoint y: 191, endPoint x: 378, endPoint y: 187, distance: 22.8
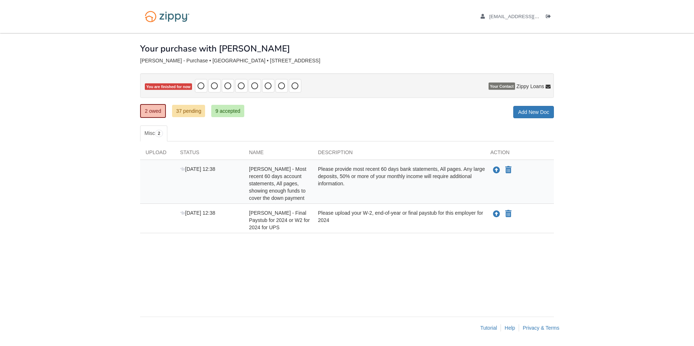
click at [378, 187] on div "Please provide most recent 60 days bank statements, All pages. Any large deposi…" at bounding box center [399, 184] width 172 height 36
click at [389, 192] on div "Please provide most recent 60 days bank statements, All pages. Any large deposi…" at bounding box center [399, 184] width 172 height 36
drag, startPoint x: 375, startPoint y: 189, endPoint x: 313, endPoint y: 171, distance: 65.4
click at [313, 171] on div "Please provide most recent 60 days bank statements, All pages. Any large deposi…" at bounding box center [399, 184] width 172 height 36
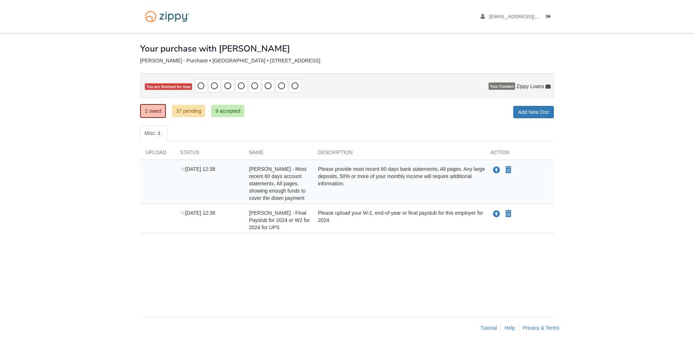
drag, startPoint x: 313, startPoint y: 171, endPoint x: 365, endPoint y: 192, distance: 56.7
click at [365, 192] on div "Please provide most recent 60 days bank statements, All pages. Any large deposi…" at bounding box center [399, 184] width 172 height 36
drag, startPoint x: 354, startPoint y: 183, endPoint x: 347, endPoint y: 185, distance: 7.2
click at [347, 185] on div "Please provide most recent 60 days bank statements, All pages. Any large deposi…" at bounding box center [399, 184] width 172 height 36
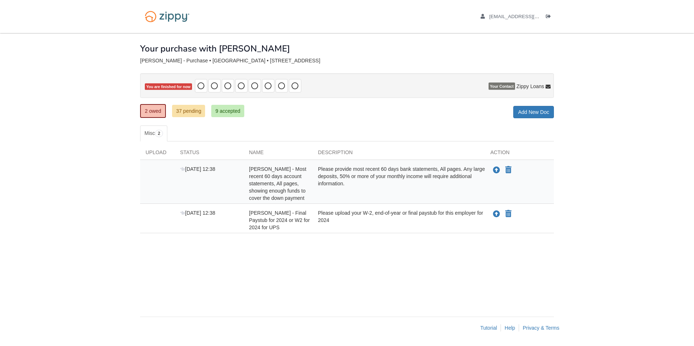
drag, startPoint x: 347, startPoint y: 185, endPoint x: 354, endPoint y: 187, distance: 7.0
click at [354, 187] on div "Please provide most recent 60 days bank statements, All pages. Any large deposi…" at bounding box center [399, 184] width 172 height 36
drag, startPoint x: 354, startPoint y: 187, endPoint x: 348, endPoint y: 194, distance: 9.8
click at [348, 194] on div "Please provide most recent 60 days bank statements, All pages. Any large deposi…" at bounding box center [399, 184] width 172 height 36
drag, startPoint x: 344, startPoint y: 185, endPoint x: 352, endPoint y: 187, distance: 8.7
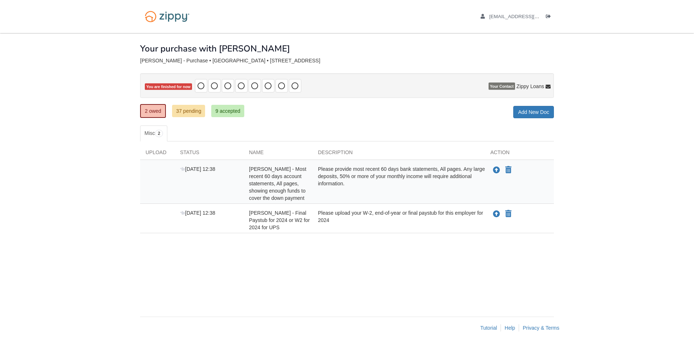
click at [352, 187] on div "Please provide most recent 60 days bank statements, All pages. Any large deposi…" at bounding box center [399, 184] width 172 height 36
click at [353, 188] on div "Please provide most recent 60 days bank statements, All pages. Any large deposi…" at bounding box center [399, 184] width 172 height 36
click at [355, 187] on div "Please provide most recent 60 days bank statements, All pages. Any large deposi…" at bounding box center [399, 184] width 172 height 36
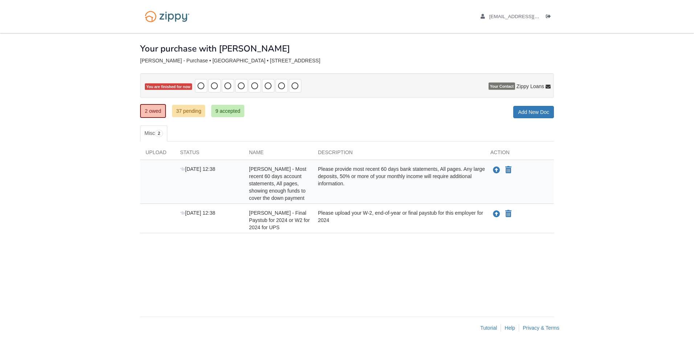
click at [354, 187] on div "Please provide most recent 60 days bank statements, All pages. Any large deposi…" at bounding box center [399, 184] width 172 height 36
drag, startPoint x: 350, startPoint y: 187, endPoint x: 361, endPoint y: 193, distance: 13.3
click at [361, 193] on div "Please provide most recent 60 days bank statements, All pages. Any large deposi…" at bounding box center [399, 184] width 172 height 36
drag, startPoint x: 113, startPoint y: 125, endPoint x: 221, endPoint y: 246, distance: 162.2
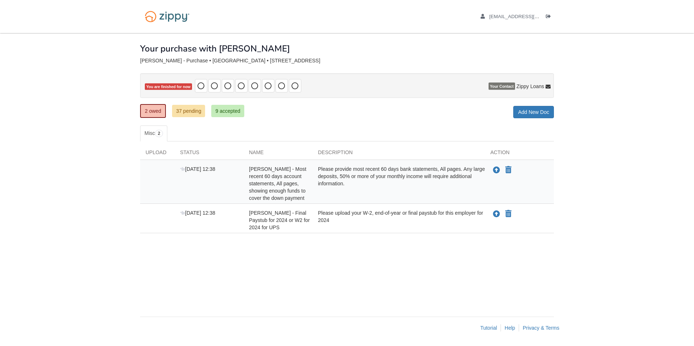
click at [221, 246] on body "nicole08181988@gmail.com Logout ×" at bounding box center [347, 173] width 694 height 346
click at [221, 246] on div "× × × Pending Add Document Notice document will be included in the email sent t…" at bounding box center [347, 171] width 414 height 277
click at [108, 96] on body "nicole08181988@gmail.com Logout ×" at bounding box center [347, 173] width 694 height 346
drag, startPoint x: 195, startPoint y: 130, endPoint x: 117, endPoint y: 132, distance: 78.1
click at [117, 132] on body "nicole08181988@gmail.com Logout ×" at bounding box center [347, 173] width 694 height 346
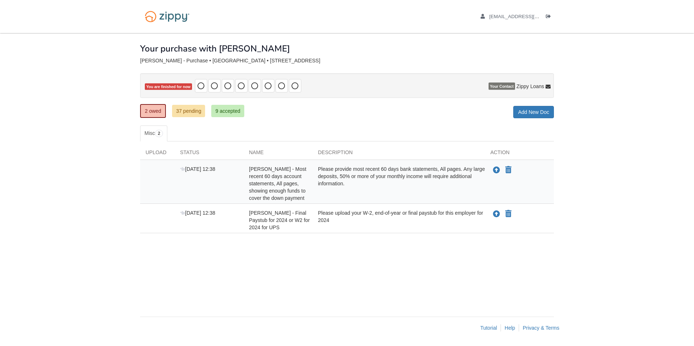
click at [117, 131] on body "nicole08181988@gmail.com Logout ×" at bounding box center [347, 173] width 694 height 346
drag, startPoint x: 331, startPoint y: 195, endPoint x: 355, endPoint y: 190, distance: 23.6
click at [355, 190] on div "Please provide most recent 60 days bank statements, All pages. Any large deposi…" at bounding box center [399, 184] width 172 height 36
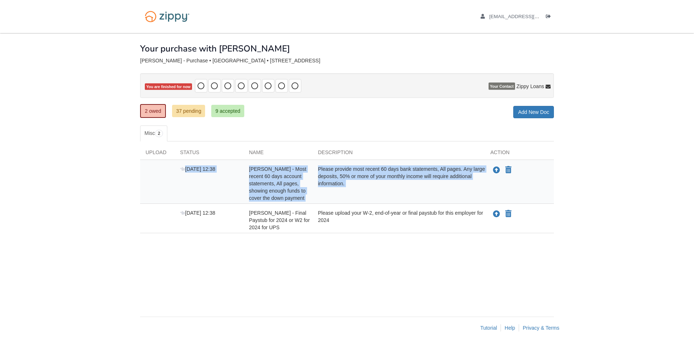
drag, startPoint x: 355, startPoint y: 190, endPoint x: 176, endPoint y: 196, distance: 178.3
click at [176, 196] on div "Oct 13 12:38 Jennifer Turner - Most recent 60 days account statements, All page…" at bounding box center [347, 184] width 414 height 36
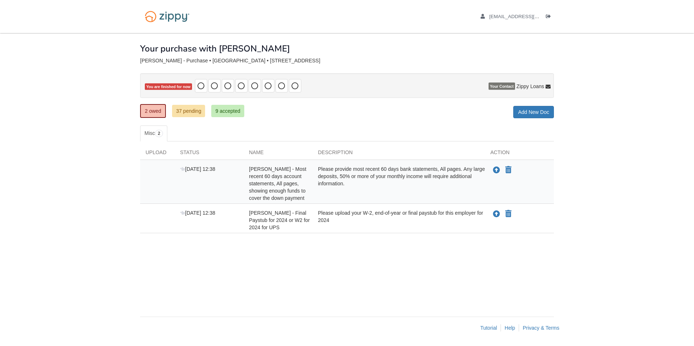
click at [179, 197] on div "[DATE] 12:38" at bounding box center [209, 184] width 69 height 36
drag, startPoint x: 327, startPoint y: 192, endPoint x: 367, endPoint y: 189, distance: 39.6
click at [367, 189] on div "Please provide most recent 60 days bank statements, All pages. Any large deposi…" at bounding box center [399, 184] width 172 height 36
drag, startPoint x: 347, startPoint y: 183, endPoint x: 368, endPoint y: 195, distance: 24.0
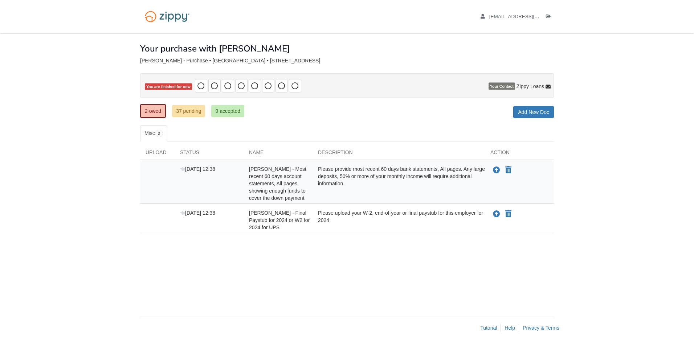
click at [368, 195] on div "Please provide most recent 60 days bank statements, All pages. Any large deposi…" at bounding box center [399, 184] width 172 height 36
click at [365, 195] on div "Please provide most recent 60 days bank statements, All pages. Any large deposi…" at bounding box center [399, 184] width 172 height 36
drag, startPoint x: 366, startPoint y: 195, endPoint x: 359, endPoint y: 193, distance: 7.7
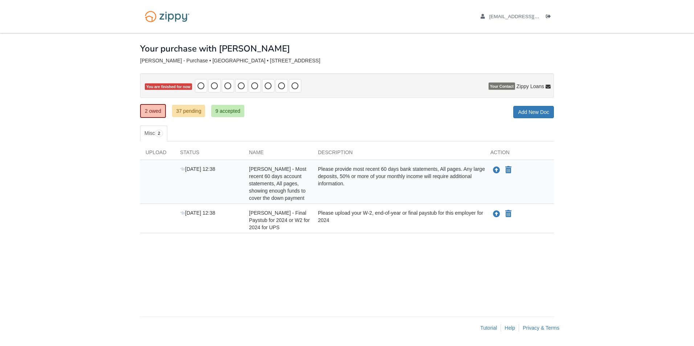
click at [359, 193] on div "Please provide most recent 60 days bank statements, All pages. Any large deposi…" at bounding box center [399, 184] width 172 height 36
click at [351, 190] on div "Please provide most recent 60 days bank statements, All pages. Any large deposi…" at bounding box center [399, 184] width 172 height 36
drag, startPoint x: 351, startPoint y: 190, endPoint x: 408, endPoint y: 195, distance: 57.5
click at [408, 195] on div "Please provide most recent 60 days bank statements, All pages. Any large deposi…" at bounding box center [399, 184] width 172 height 36
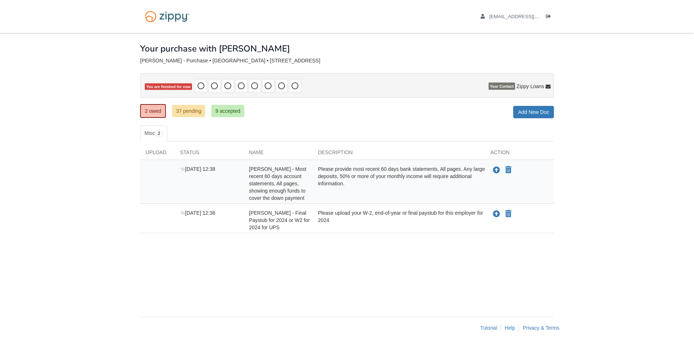
drag, startPoint x: 399, startPoint y: 191, endPoint x: 375, endPoint y: 191, distance: 23.2
click at [375, 191] on div "Please provide most recent 60 days bank statements, All pages. Any large deposi…" at bounding box center [399, 184] width 172 height 36
click at [507, 168] on icon "Declare Jennifer Turner - Most recent 60 days account statements, All pages, sh…" at bounding box center [508, 170] width 6 height 7
type input "**********"
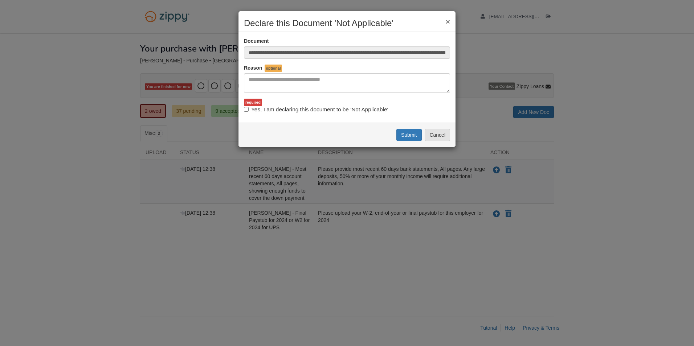
click at [564, 178] on div "**********" at bounding box center [347, 173] width 694 height 346
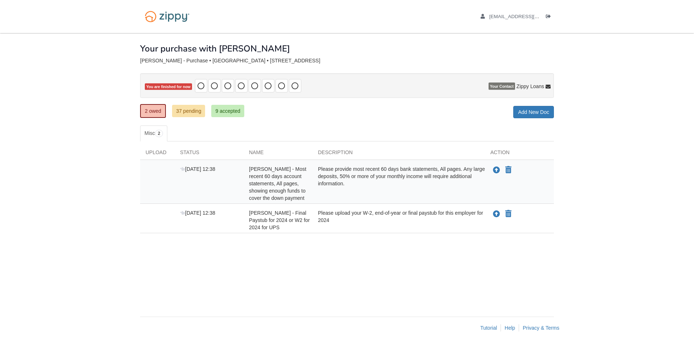
click at [394, 122] on div "× × × Pending Add Document Notice document will be included in the email sent t…" at bounding box center [347, 171] width 414 height 277
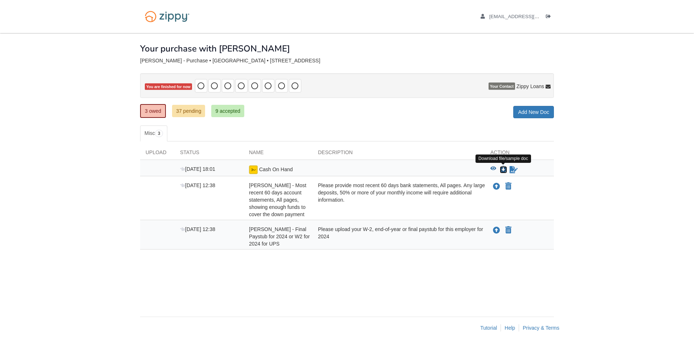
click at [502, 171] on icon "Download Cash On Hand" at bounding box center [503, 169] width 7 height 7
click at [421, 115] on div "3 owed 37 pending 9 accepted My Estimated Payment × My Estimated Payment Add Ne…" at bounding box center [347, 111] width 414 height 13
click at [495, 169] on icon "View Cash On Hand" at bounding box center [493, 168] width 6 height 5
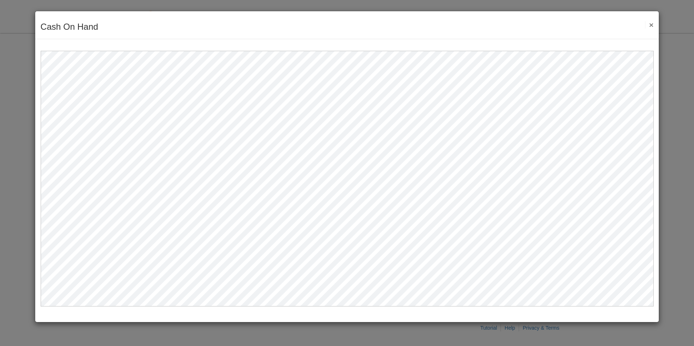
click at [654, 25] on div "Cash On Hand Save Cancel Previous Document Next Document ×" at bounding box center [347, 25] width 624 height 28
click at [648, 24] on button "×" at bounding box center [649, 25] width 8 height 8
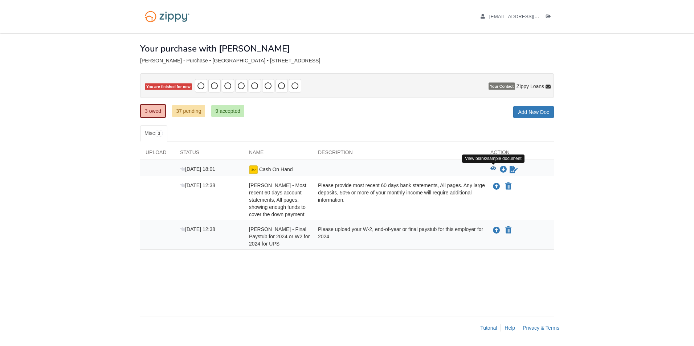
click at [492, 167] on icon "View Cash On Hand" at bounding box center [493, 168] width 6 height 5
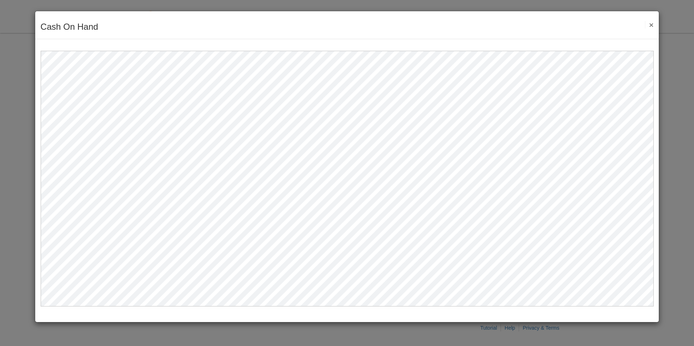
click at [651, 26] on button "×" at bounding box center [649, 25] width 8 height 8
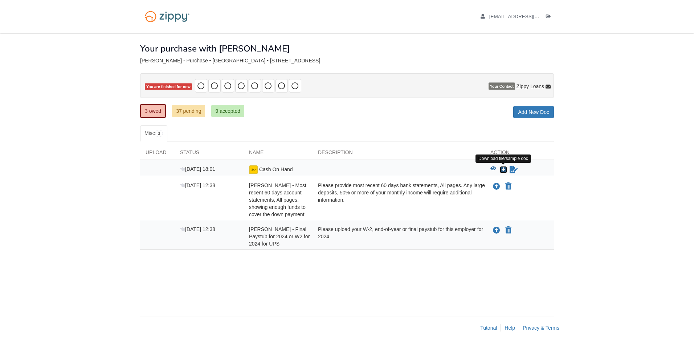
click at [503, 168] on icon "Download Cash On Hand" at bounding box center [503, 169] width 7 height 7
click at [514, 169] on icon "Sign Form" at bounding box center [514, 169] width 8 height 7
click at [330, 125] on div "× × × Pending Add Document Notice document will be included in the email sent t…" at bounding box center [347, 171] width 414 height 277
click at [451, 170] on div at bounding box center [399, 170] width 172 height 9
click at [506, 187] on icon "Declare Jennifer Turner - Most recent 60 days account statements, All pages, sh…" at bounding box center [508, 186] width 6 height 7
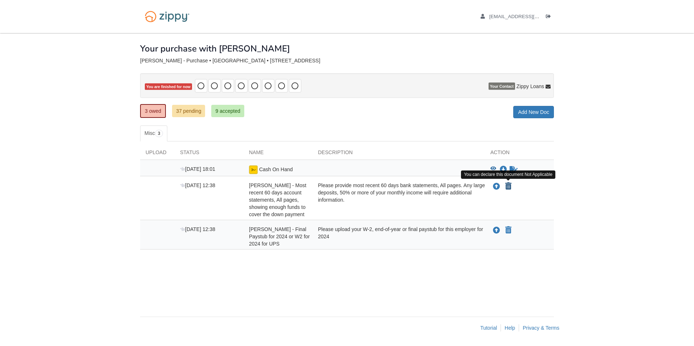
type input "**********"
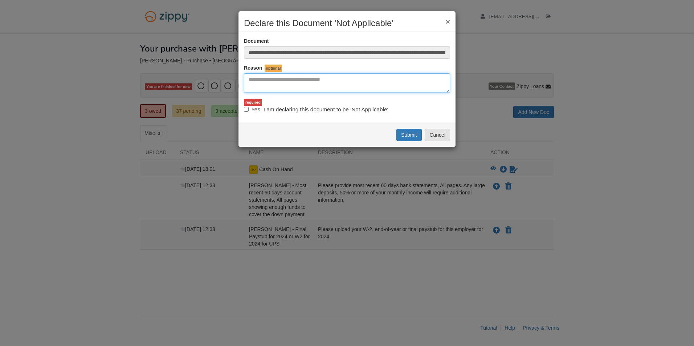
click at [365, 88] on textarea "Reasons Why" at bounding box center [347, 83] width 206 height 20
type textarea "**********"
click at [409, 133] on button "Submit" at bounding box center [408, 135] width 25 height 12
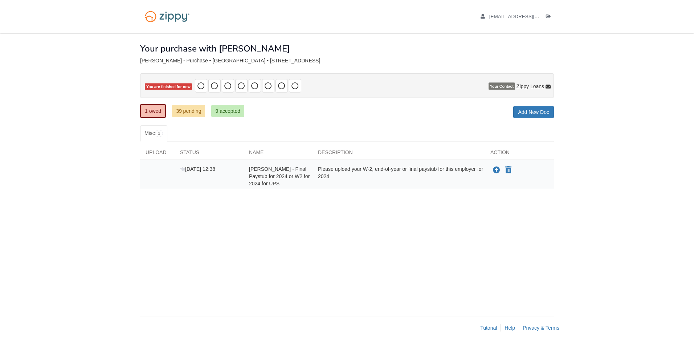
click at [420, 228] on div "× × × Pending Add Document Notice document will be included in the email sent t…" at bounding box center [347, 171] width 414 height 277
click at [198, 112] on link "39 pending" at bounding box center [188, 111] width 33 height 12
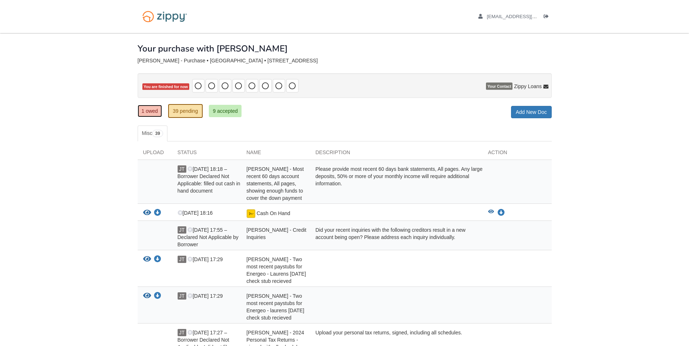
click at [154, 113] on link "1 owed" at bounding box center [150, 111] width 24 height 12
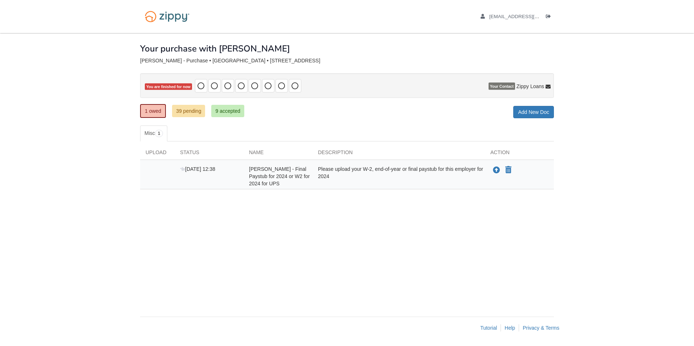
click at [318, 130] on ul "Misc 1" at bounding box center [347, 134] width 414 height 16
drag, startPoint x: 0, startPoint y: 0, endPoint x: 305, endPoint y: 125, distance: 329.3
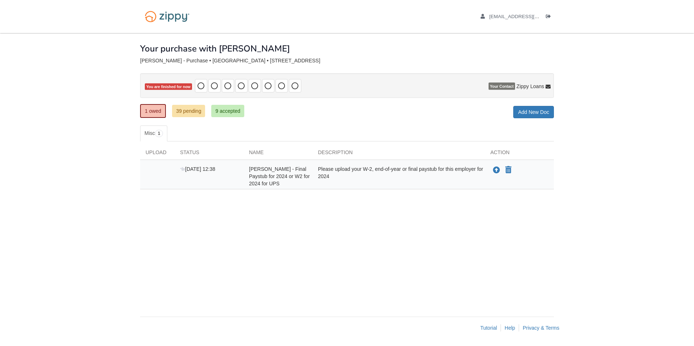
click at [305, 126] on ul "Misc 1" at bounding box center [347, 134] width 414 height 16
click at [307, 268] on div "× × × Pending Add Document Notice document will be included in the email sent t…" at bounding box center [347, 171] width 414 height 277
